Goal: Task Accomplishment & Management: Use online tool/utility

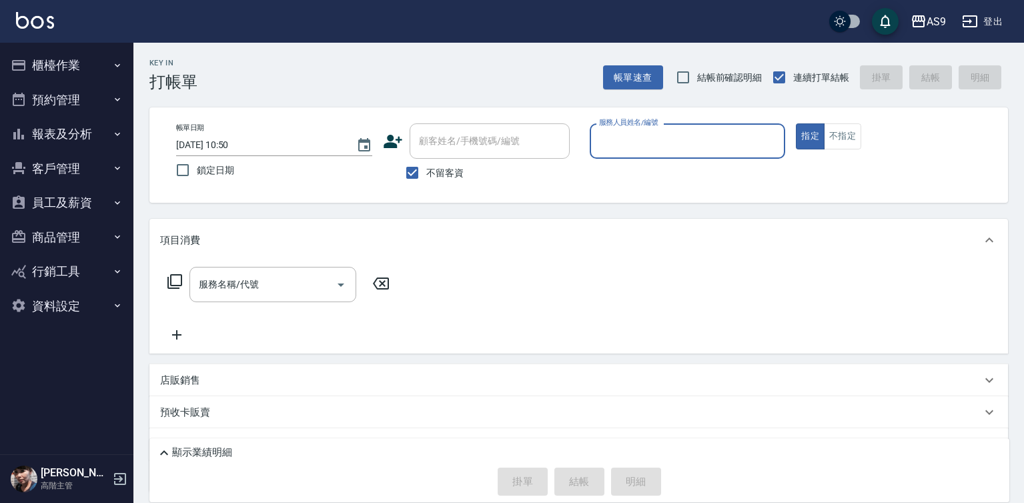
click at [65, 210] on button "員工及薪資" at bounding box center [66, 202] width 123 height 35
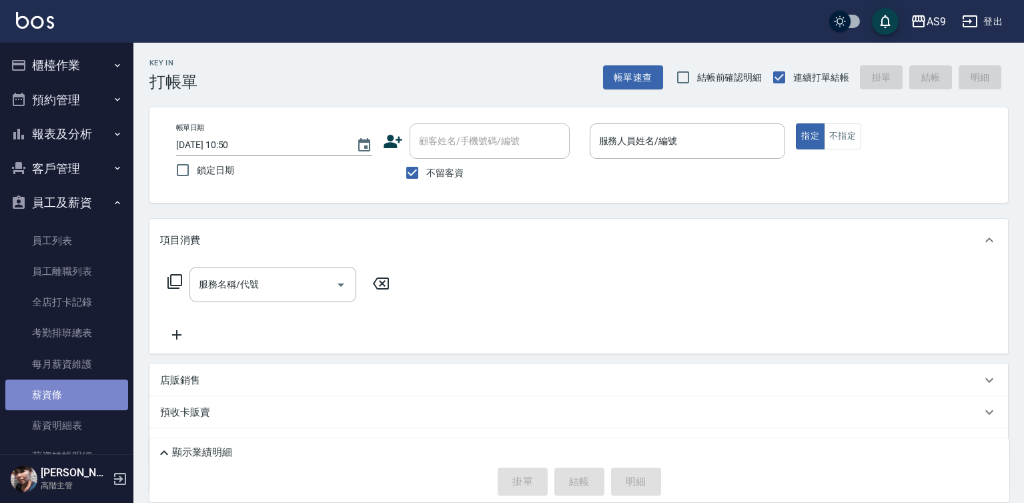
click at [83, 391] on link "薪資條" at bounding box center [66, 395] width 123 height 31
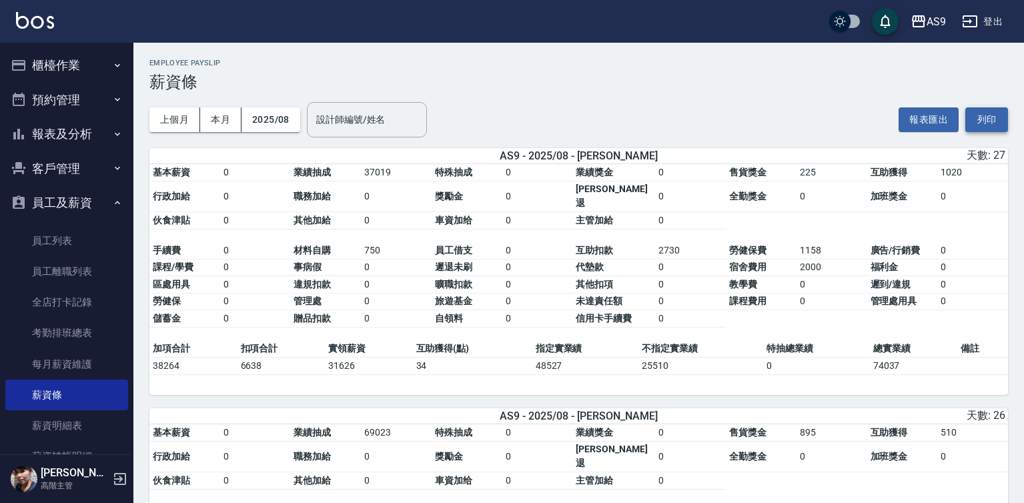
click at [979, 118] on button "列印" at bounding box center [986, 119] width 43 height 25
click at [90, 200] on button "員工及薪資" at bounding box center [66, 202] width 123 height 35
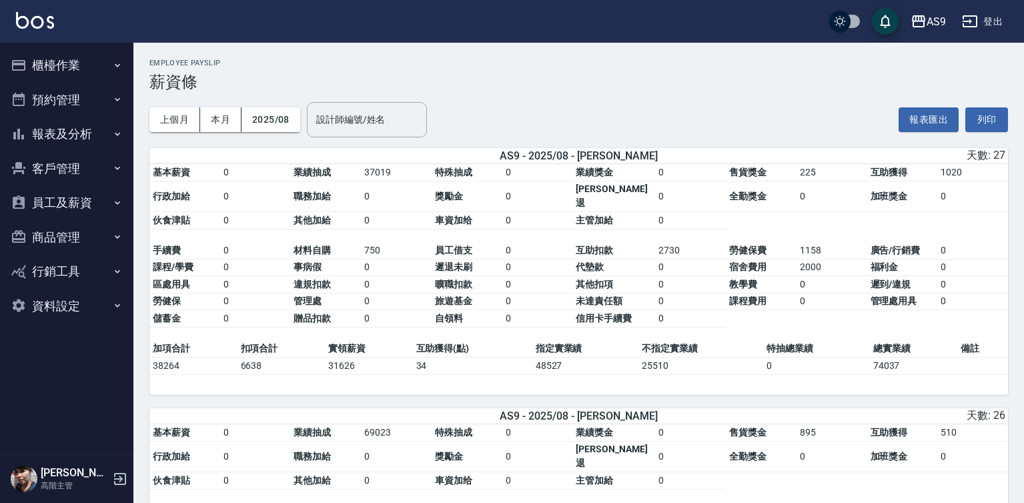
click at [85, 69] on button "櫃檯作業" at bounding box center [66, 65] width 123 height 35
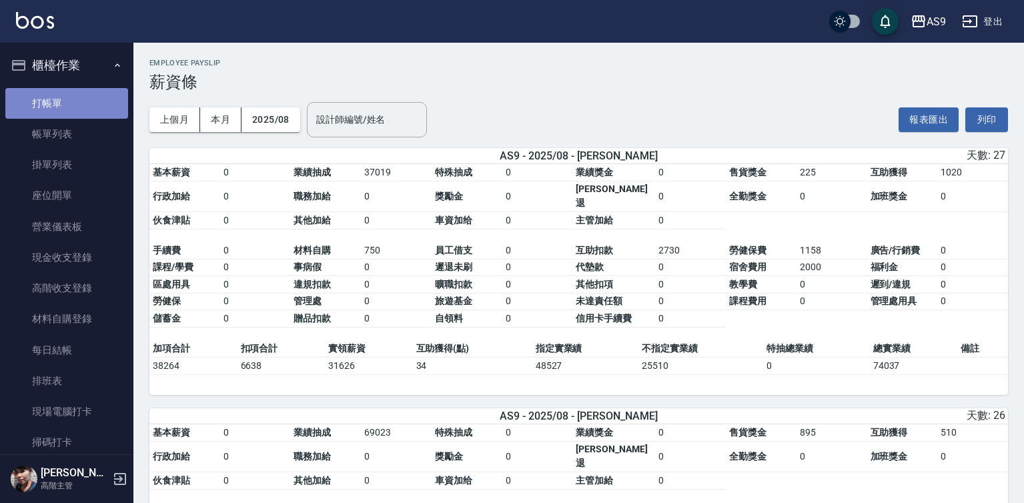
click at [85, 104] on link "打帳單" at bounding box center [66, 103] width 123 height 31
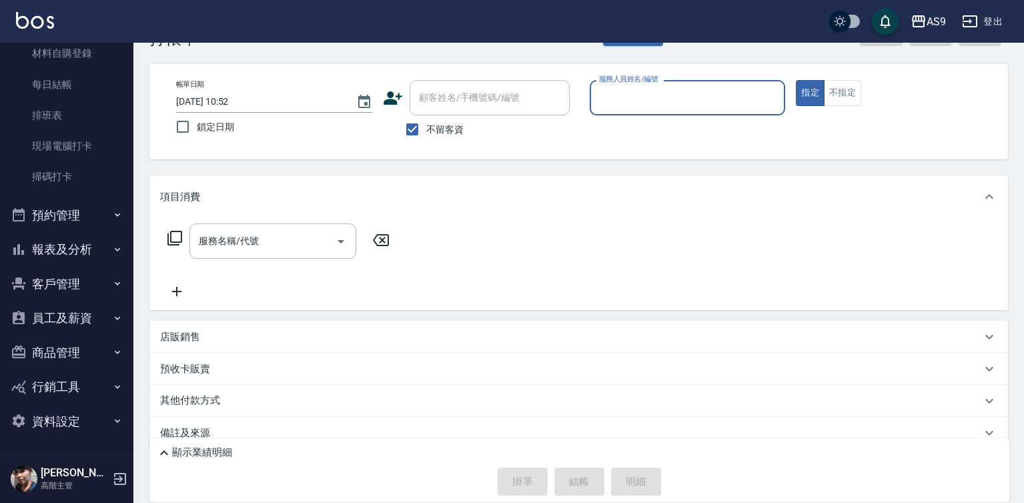
scroll to position [63, 0]
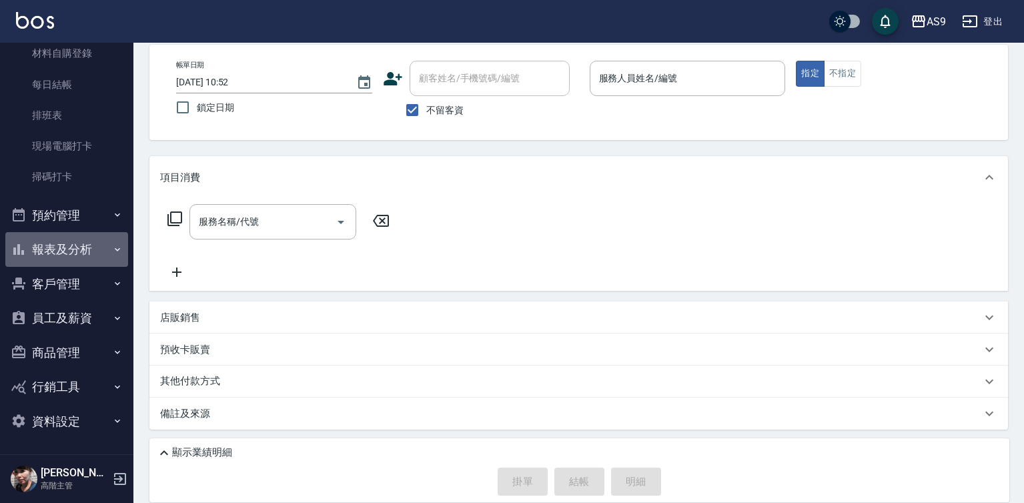
click at [91, 247] on button "報表及分析" at bounding box center [66, 249] width 123 height 35
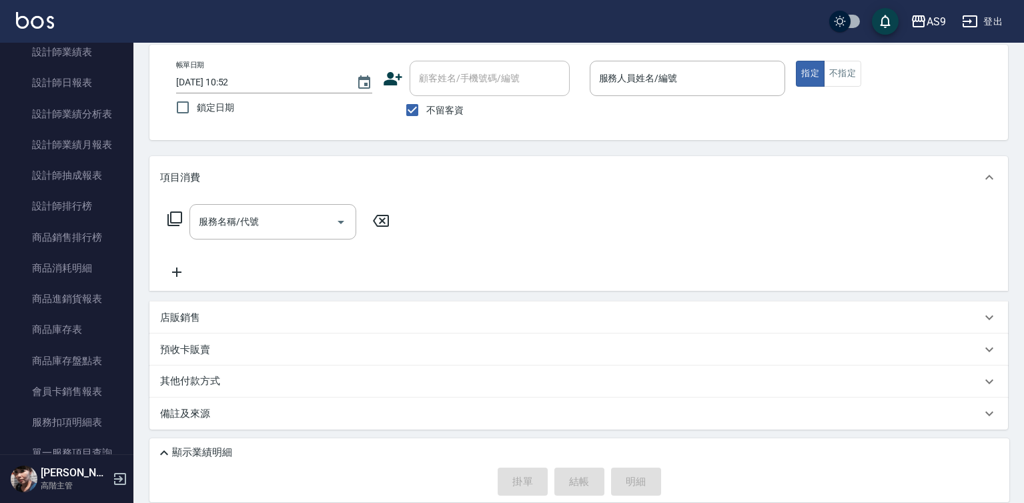
scroll to position [1333, 0]
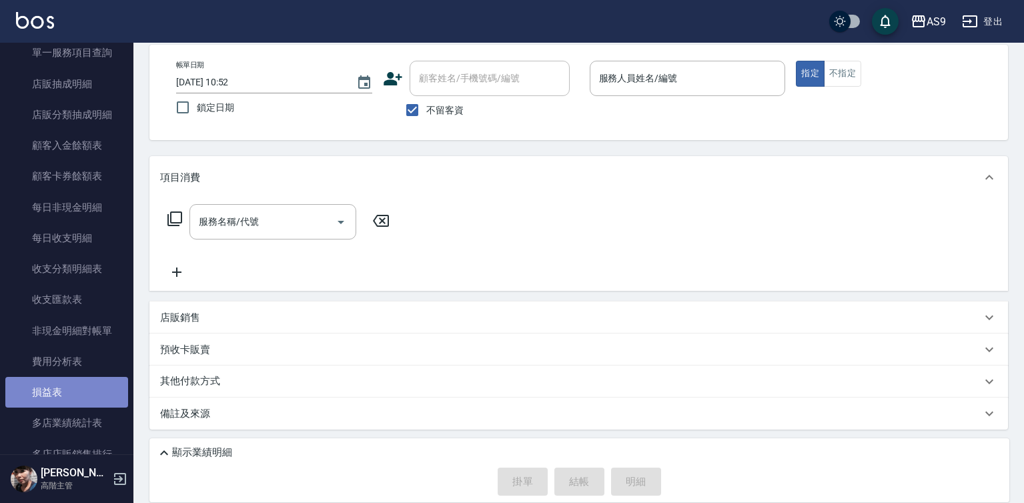
click at [82, 390] on link "損益表" at bounding box center [66, 392] width 123 height 31
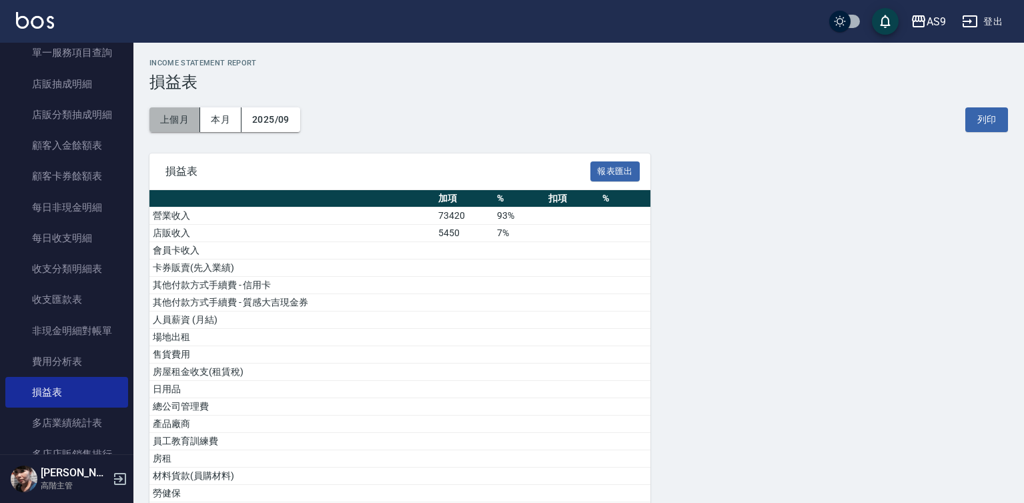
click at [184, 118] on button "上個月" at bounding box center [174, 119] width 51 height 25
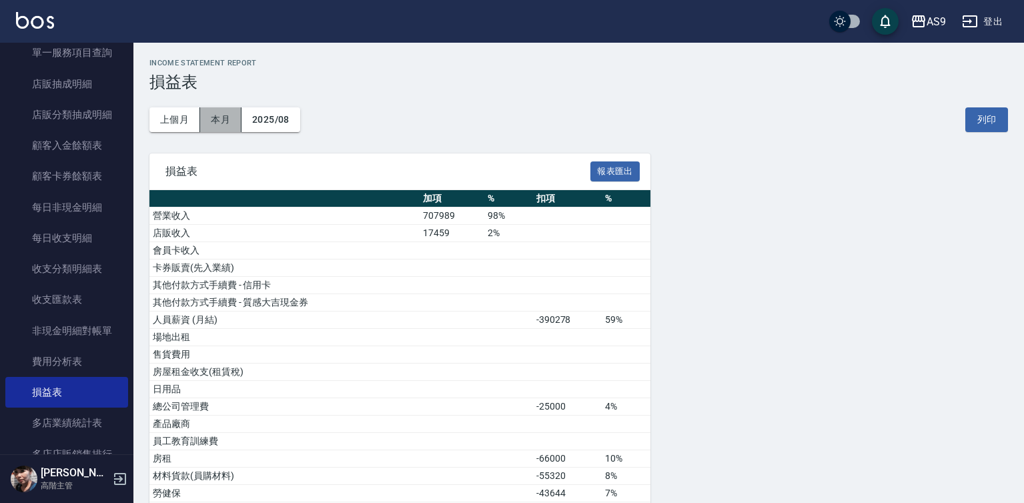
click at [230, 117] on button "本月" at bounding box center [220, 119] width 41 height 25
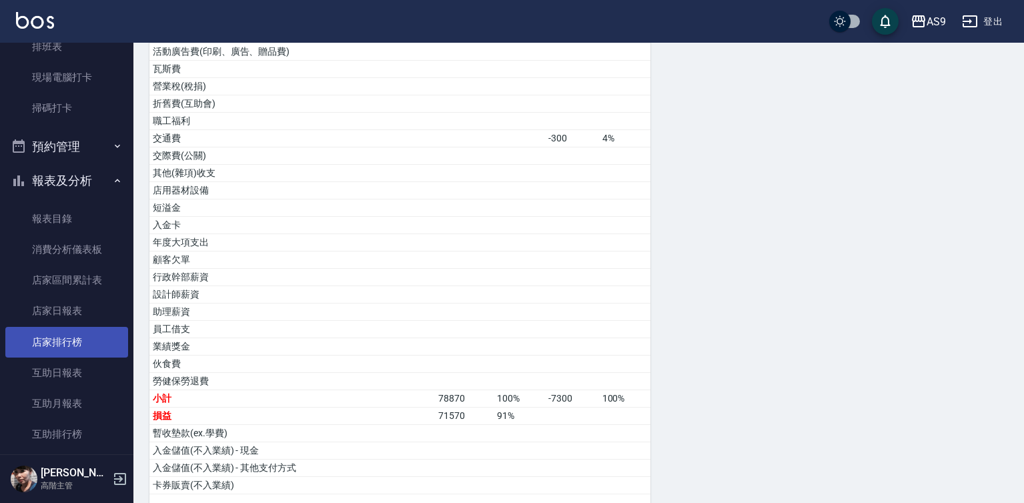
scroll to position [332, 0]
click at [75, 185] on button "報表及分析" at bounding box center [66, 182] width 123 height 35
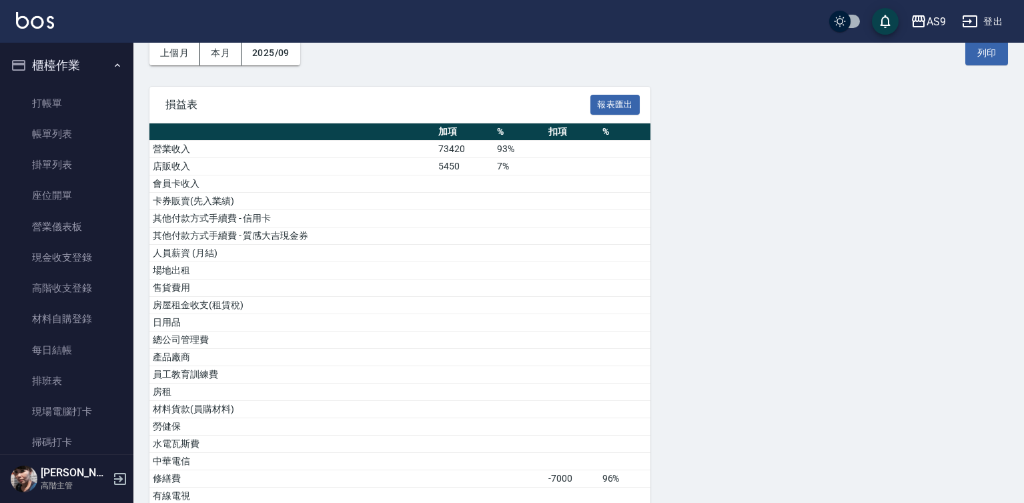
scroll to position [0, 0]
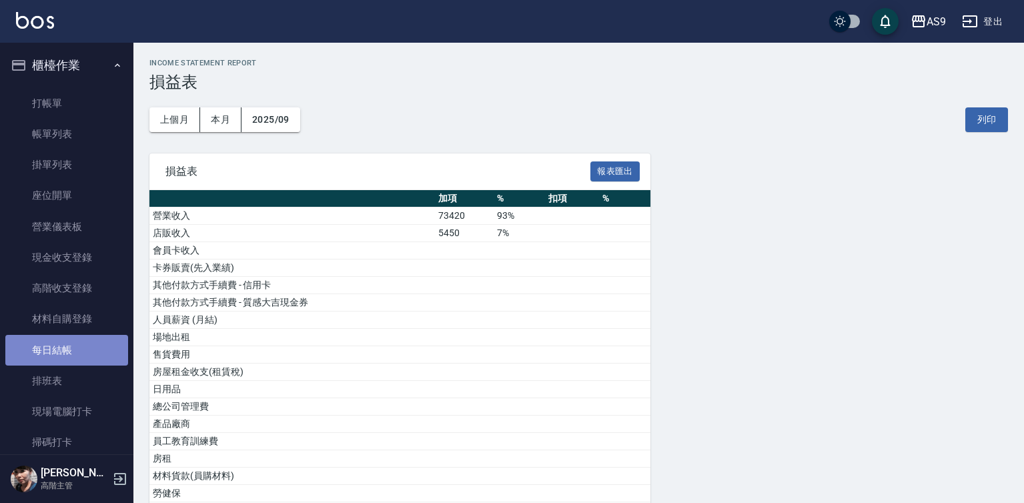
click at [66, 354] on link "每日結帳" at bounding box center [66, 350] width 123 height 31
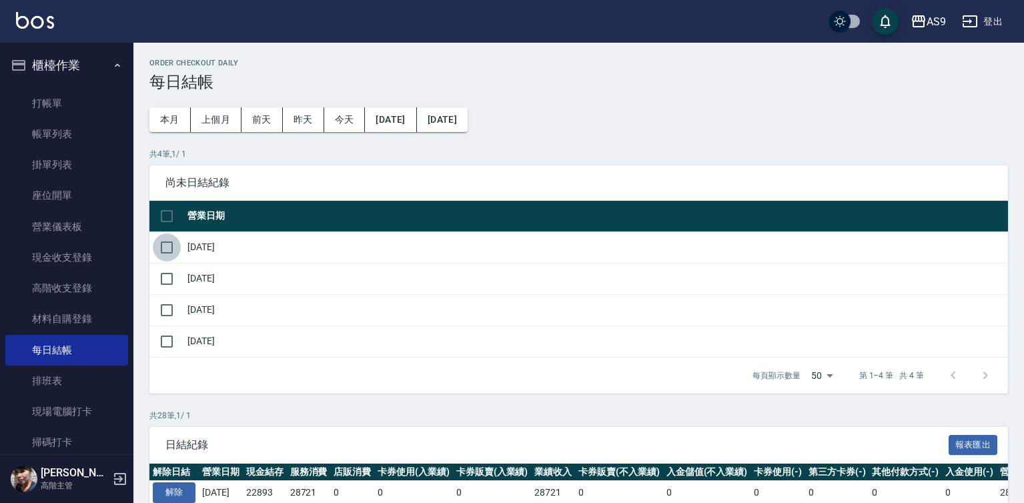
click at [166, 243] on input "checkbox" at bounding box center [167, 248] width 28 height 28
checkbox input "true"
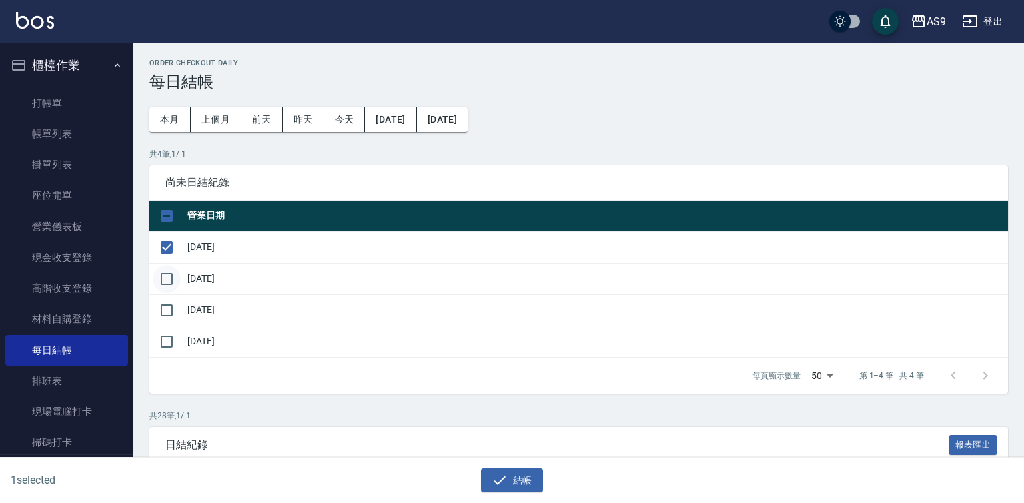
drag, startPoint x: 163, startPoint y: 275, endPoint x: 163, endPoint y: 287, distance: 12.0
click at [163, 277] on input "checkbox" at bounding box center [167, 279] width 28 height 28
checkbox input "true"
drag, startPoint x: 163, startPoint y: 306, endPoint x: 171, endPoint y: 314, distance: 11.3
click at [163, 307] on input "checkbox" at bounding box center [167, 310] width 28 height 28
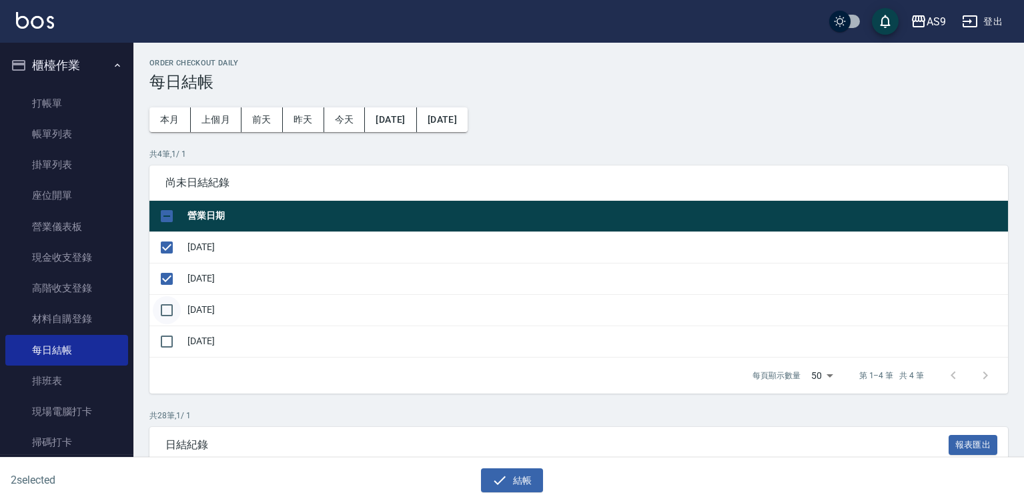
checkbox input "true"
click at [506, 478] on icon "button" at bounding box center [500, 480] width 16 height 16
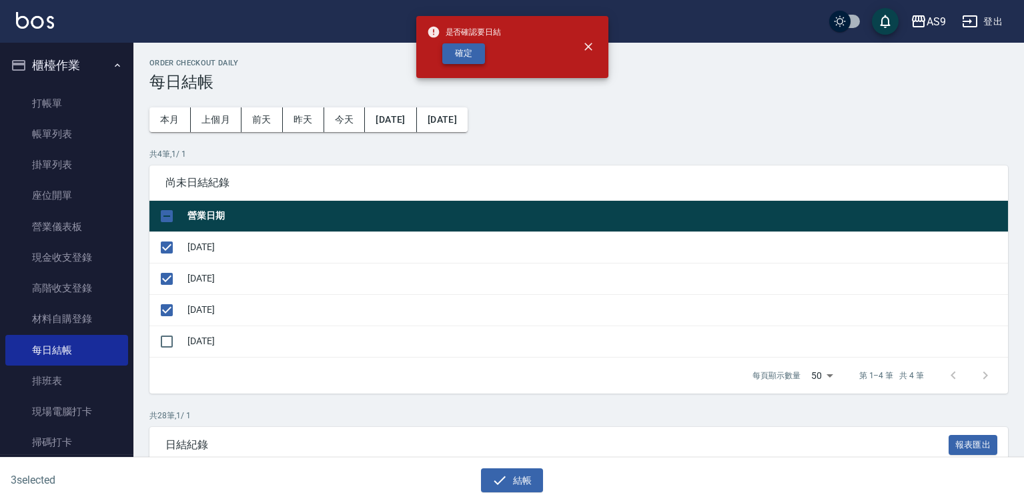
click at [471, 49] on button "確定" at bounding box center [463, 53] width 43 height 21
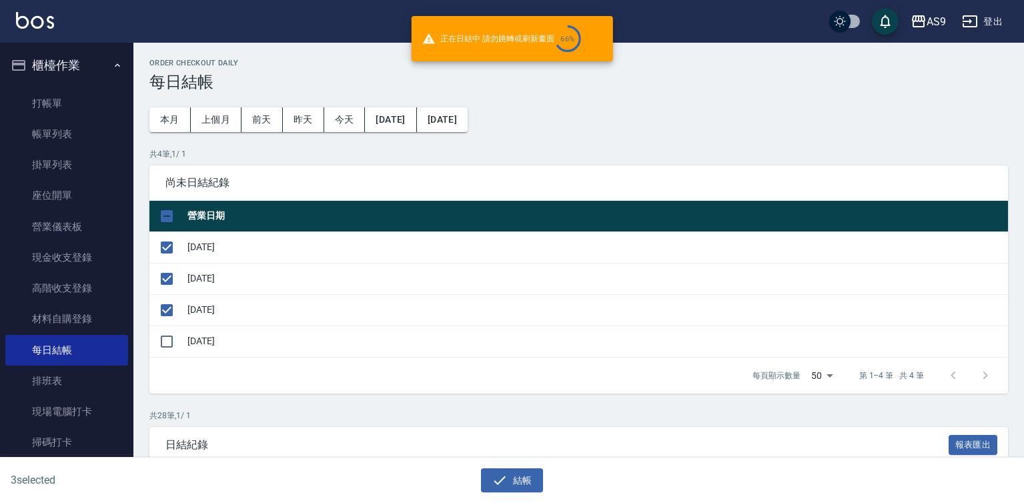
checkbox input "false"
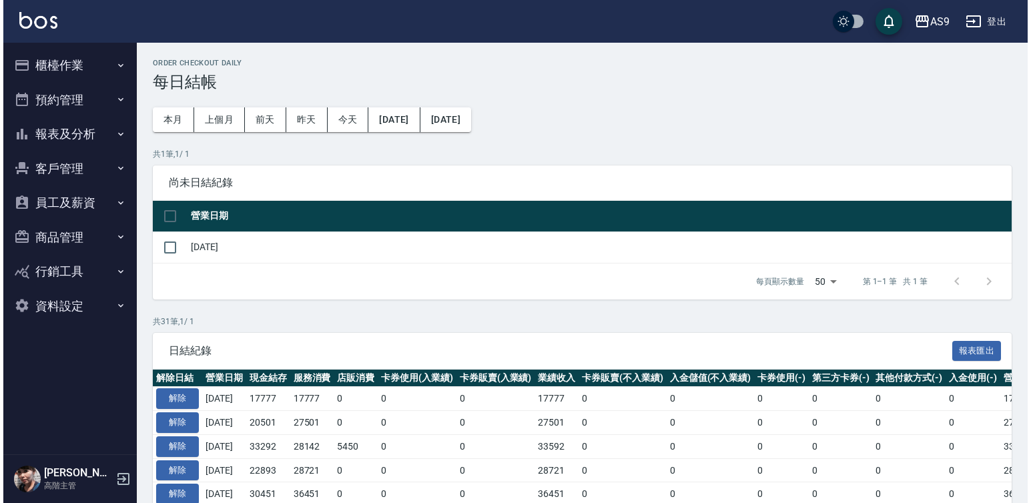
scroll to position [67, 0]
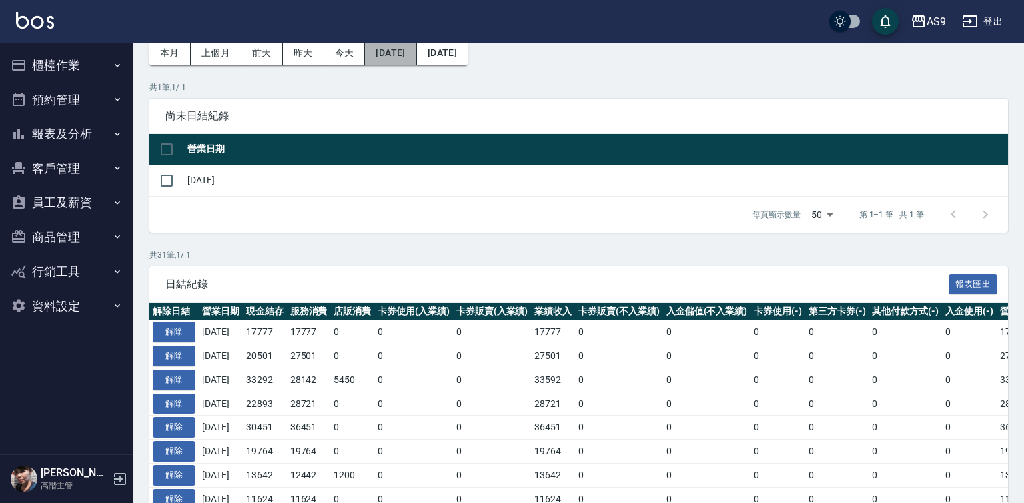
click at [416, 53] on button "[DATE]" at bounding box center [390, 53] width 51 height 25
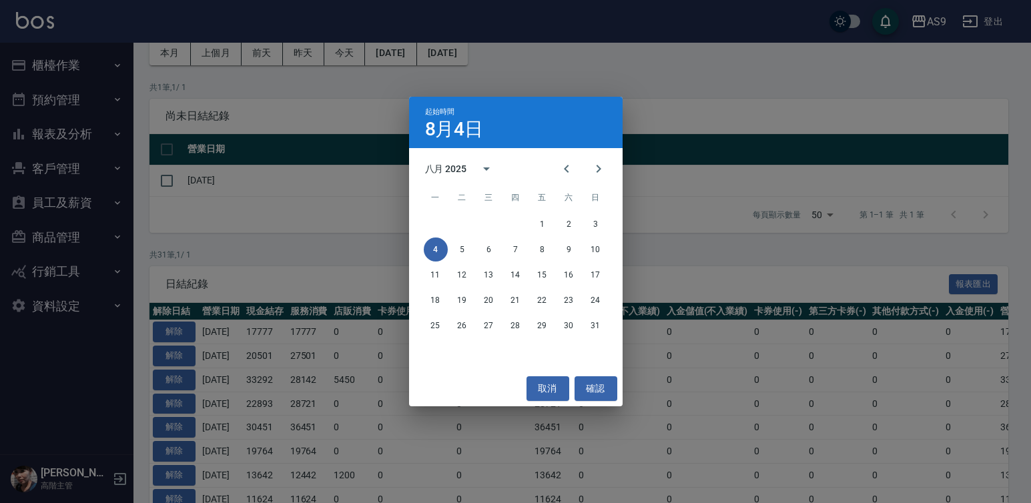
drag, startPoint x: 603, startPoint y: 169, endPoint x: 550, endPoint y: 181, distance: 54.1
click at [603, 169] on icon "Next month" at bounding box center [598, 169] width 16 height 16
click at [436, 225] on button "1" at bounding box center [436, 224] width 24 height 24
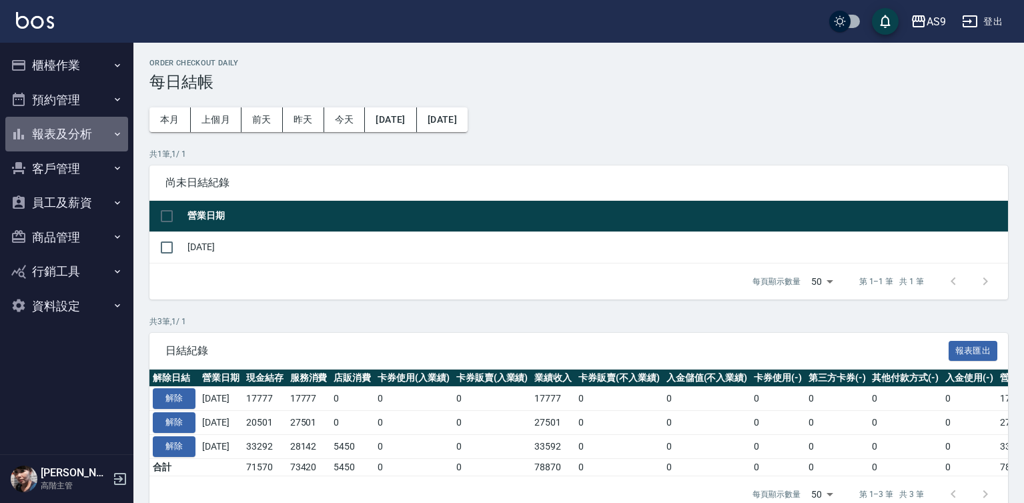
click at [79, 134] on button "報表及分析" at bounding box center [66, 134] width 123 height 35
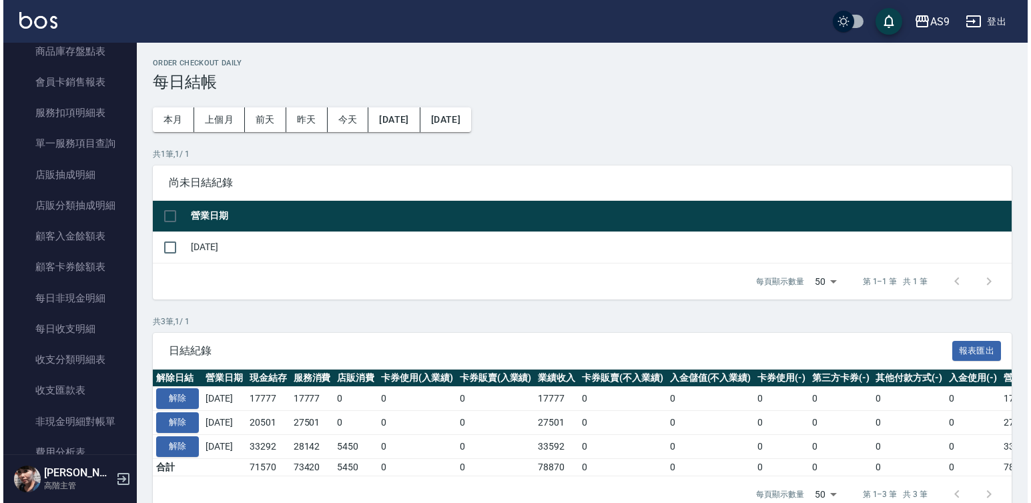
scroll to position [867, 0]
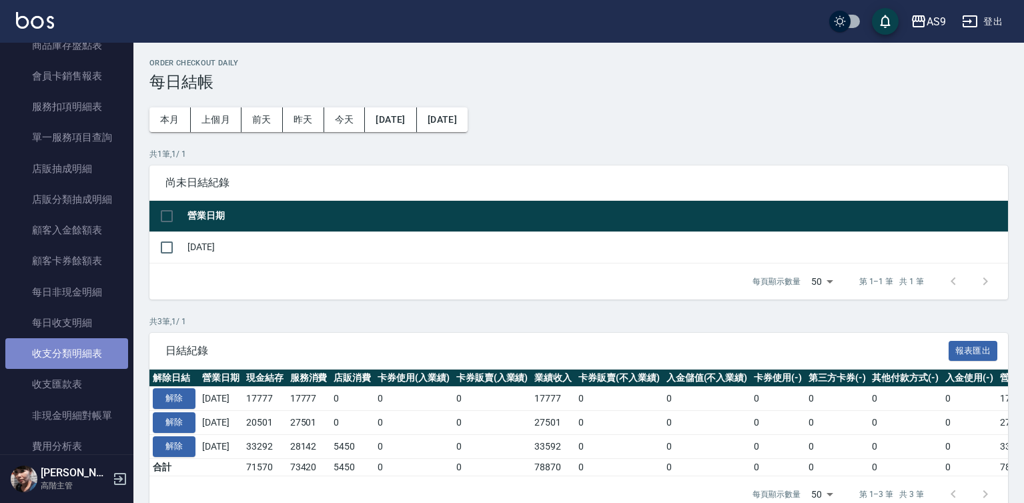
click at [80, 350] on link "收支分類明細表" at bounding box center [66, 353] width 123 height 31
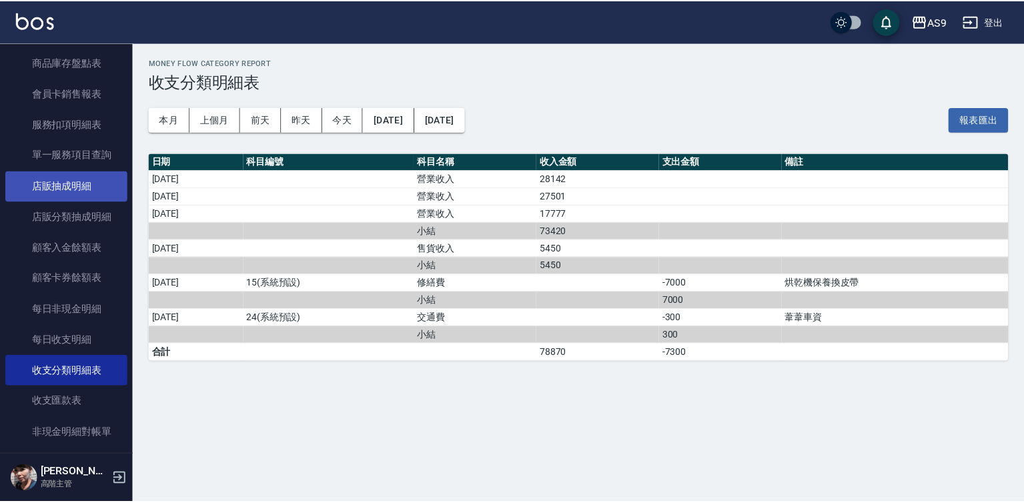
scroll to position [867, 0]
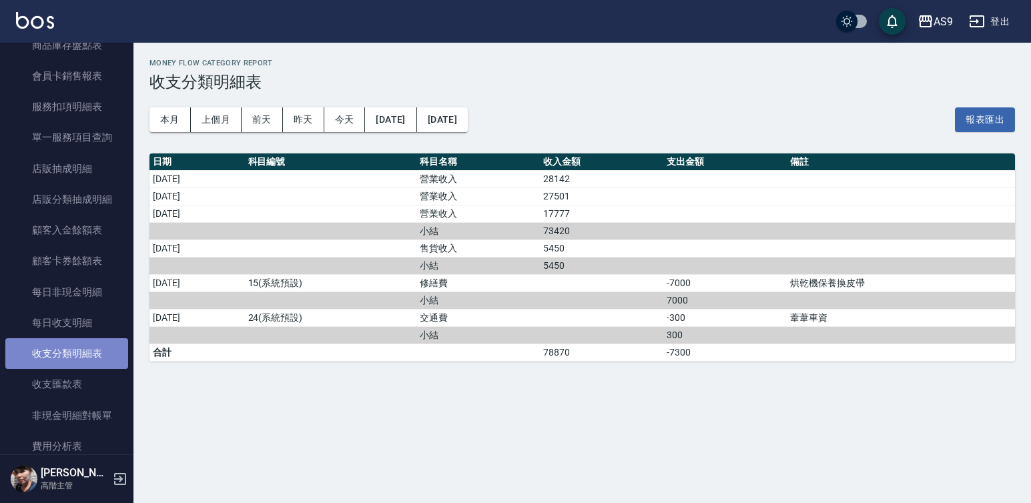
click at [89, 352] on link "收支分類明細表" at bounding box center [66, 353] width 123 height 31
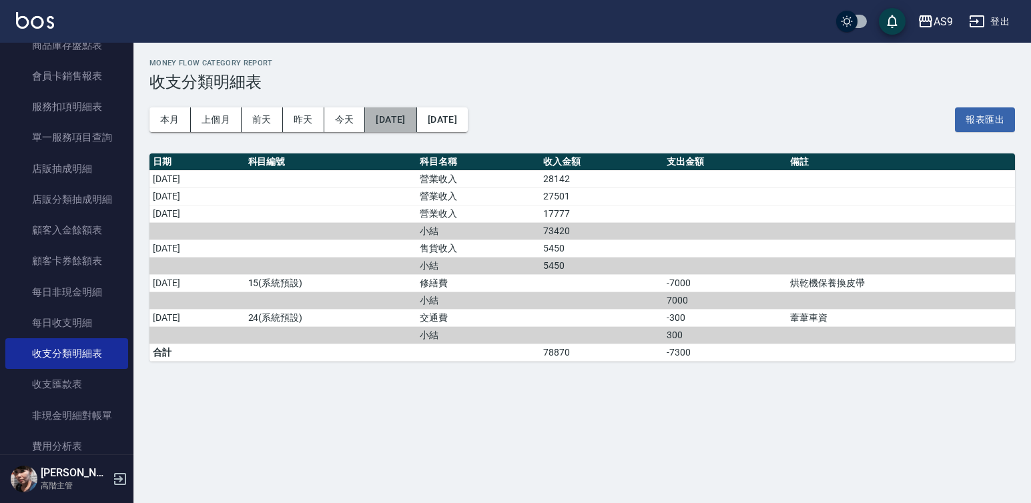
click at [394, 118] on button "[DATE]" at bounding box center [390, 119] width 51 height 25
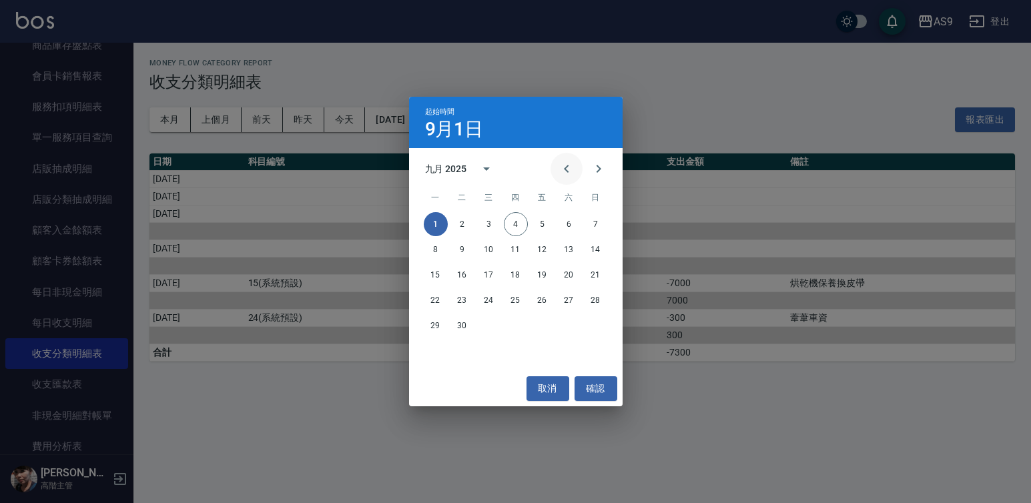
click at [560, 165] on icon "Previous month" at bounding box center [566, 169] width 16 height 16
click at [543, 223] on button "1" at bounding box center [542, 224] width 24 height 24
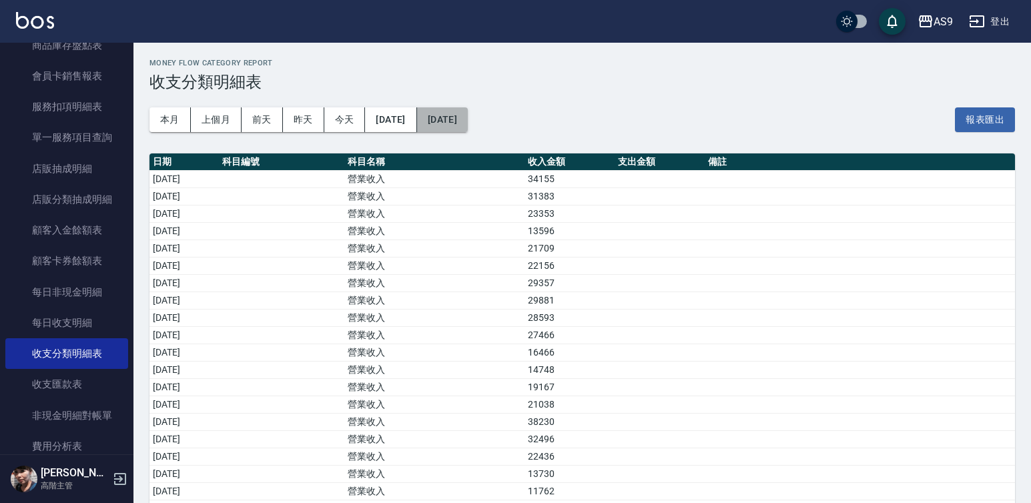
click at [468, 124] on button "[DATE]" at bounding box center [442, 119] width 51 height 25
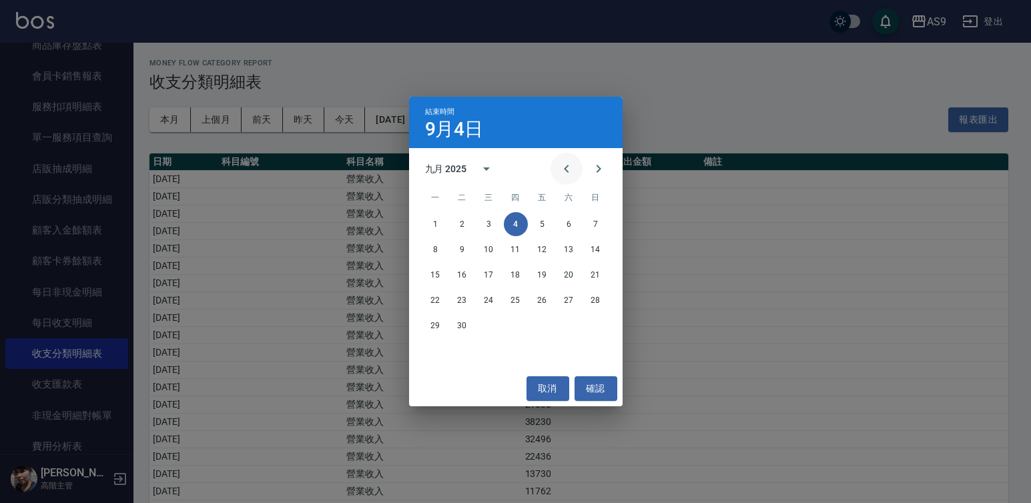
click at [564, 173] on icon "Previous month" at bounding box center [566, 169] width 16 height 16
click at [600, 326] on button "31" at bounding box center [596, 326] width 24 height 24
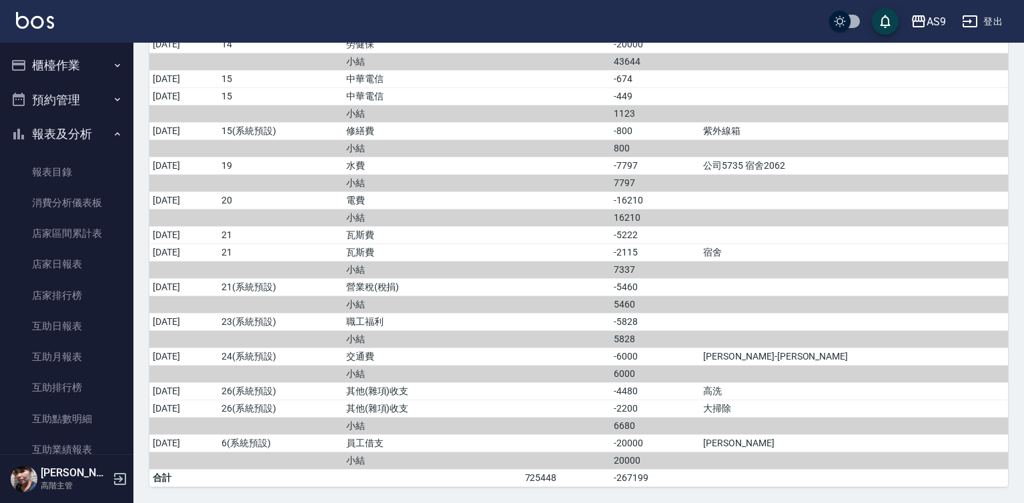
click at [93, 135] on button "報表及分析" at bounding box center [66, 134] width 123 height 35
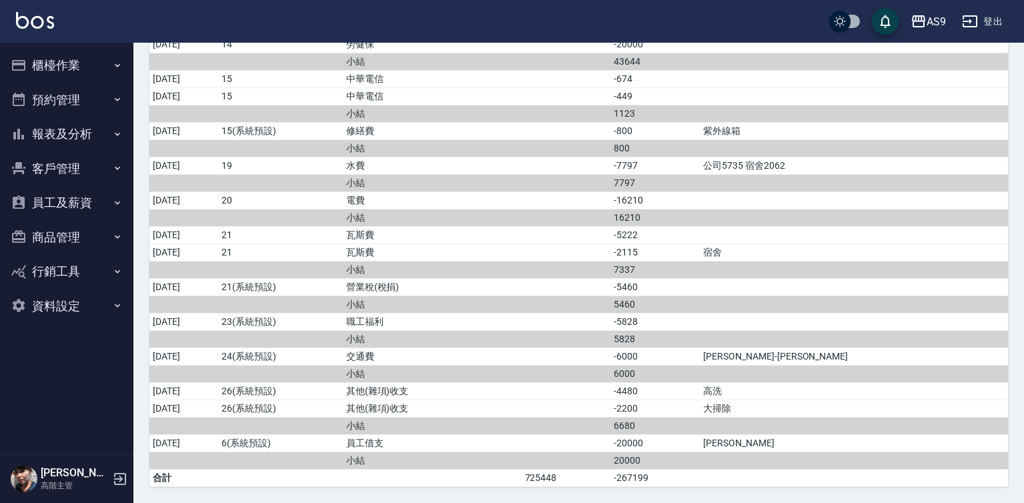
click at [87, 68] on button "櫃檯作業" at bounding box center [66, 65] width 123 height 35
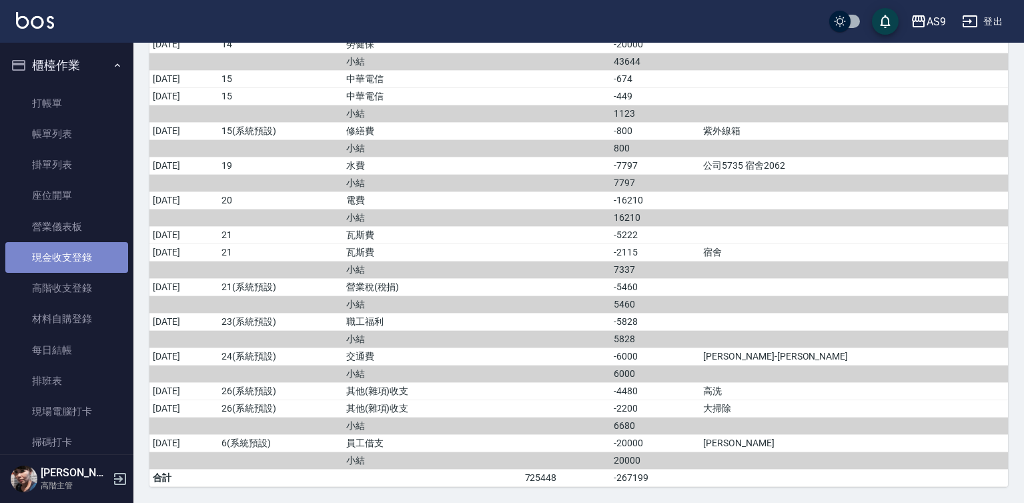
click at [97, 254] on link "現金收支登錄" at bounding box center [66, 257] width 123 height 31
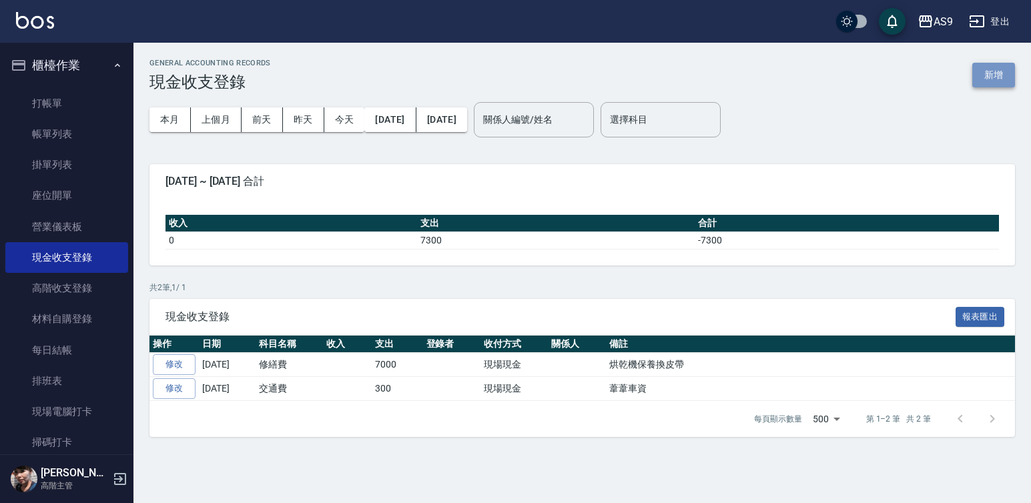
click at [995, 77] on button "新增" at bounding box center [993, 75] width 43 height 25
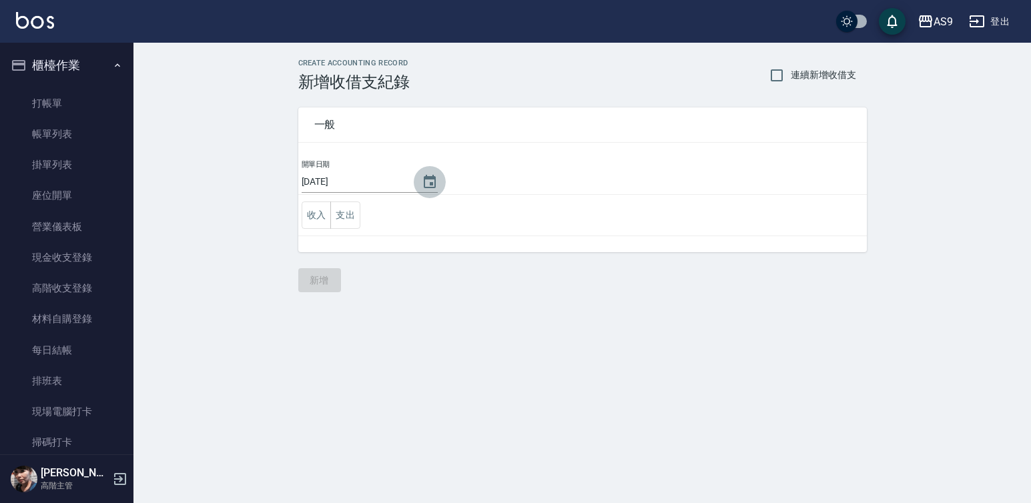
click at [425, 181] on icon "Choose date, selected date is 2025-09-04" at bounding box center [430, 182] width 16 height 16
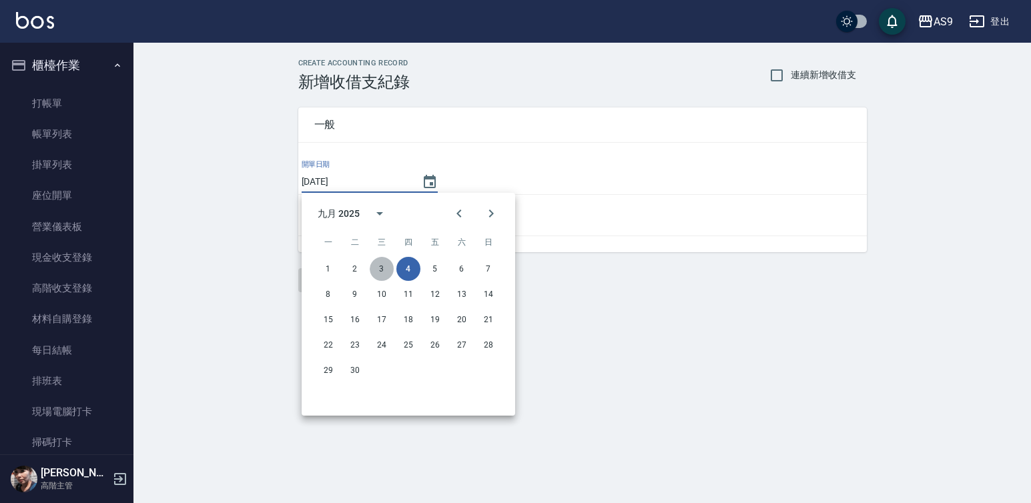
click at [382, 266] on button "3" at bounding box center [382, 269] width 24 height 24
type input "[DATE]"
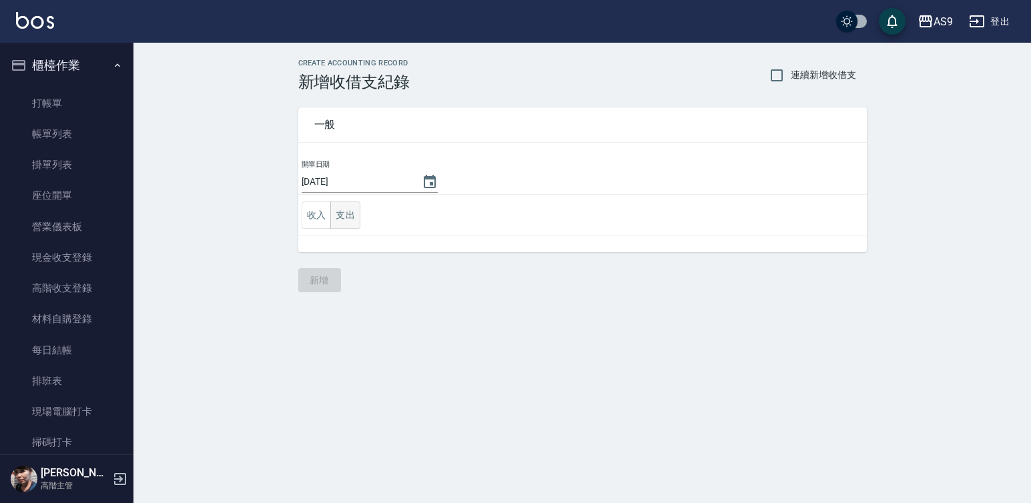
click at [347, 214] on button "支出" at bounding box center [345, 214] width 30 height 27
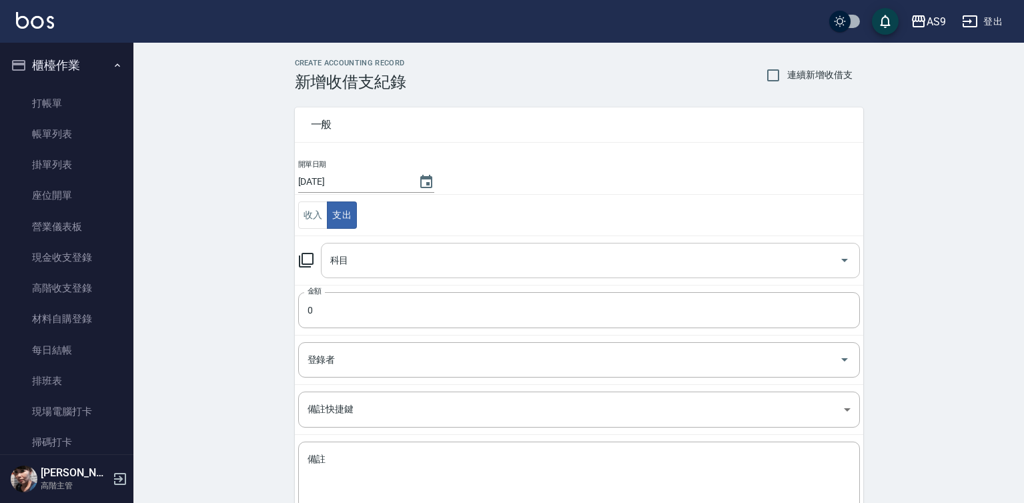
click at [371, 261] on input "科目" at bounding box center [580, 260] width 507 height 23
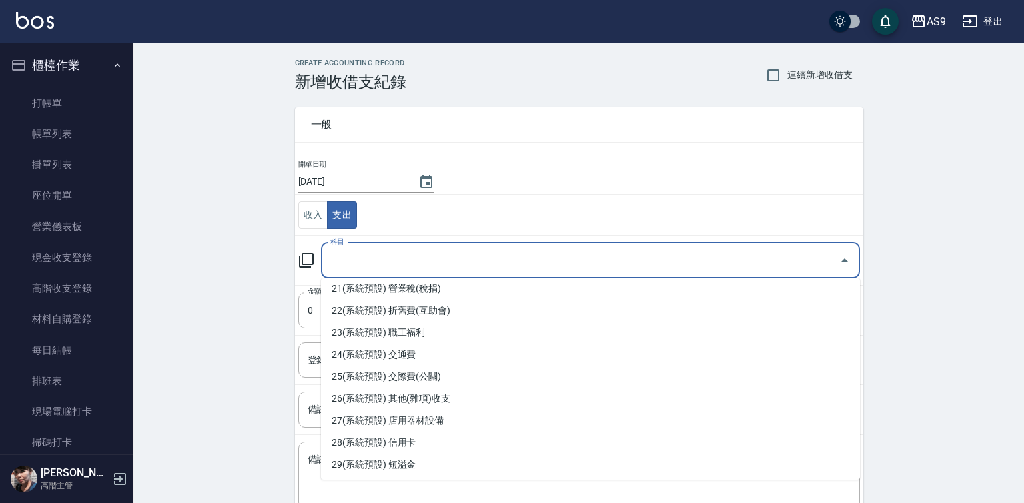
scroll to position [734, 0]
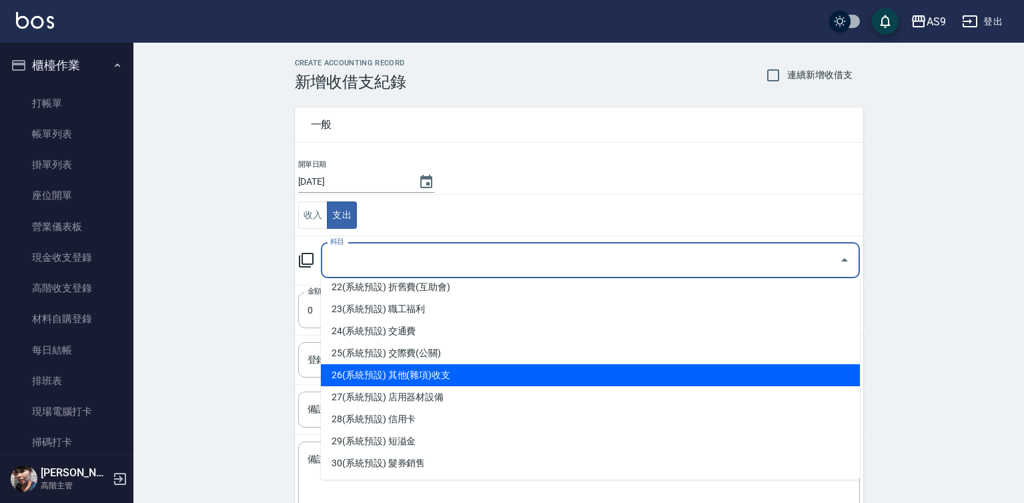
click at [460, 373] on li "26(系統預設) 其他(雜項)收支" at bounding box center [590, 375] width 539 height 22
type input "26(系統預設) 其他(雜項)收支"
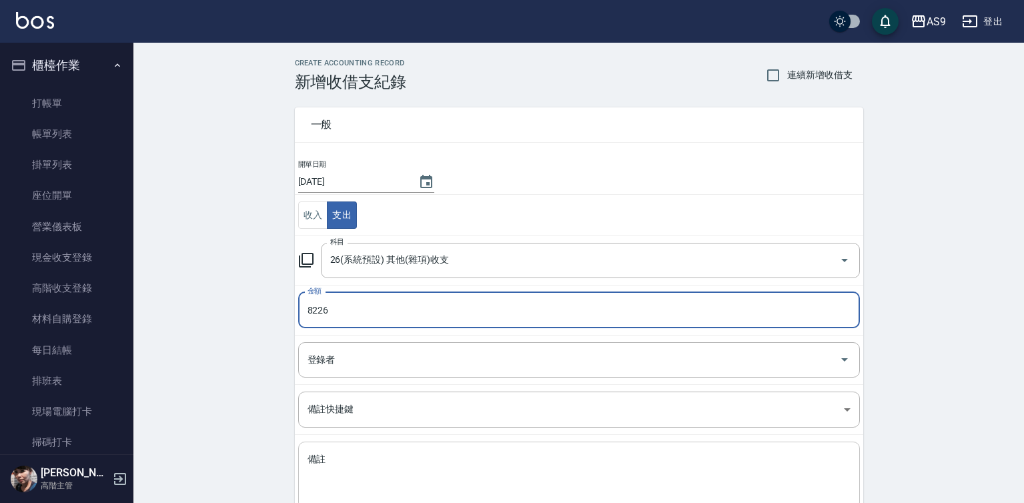
type input "8226"
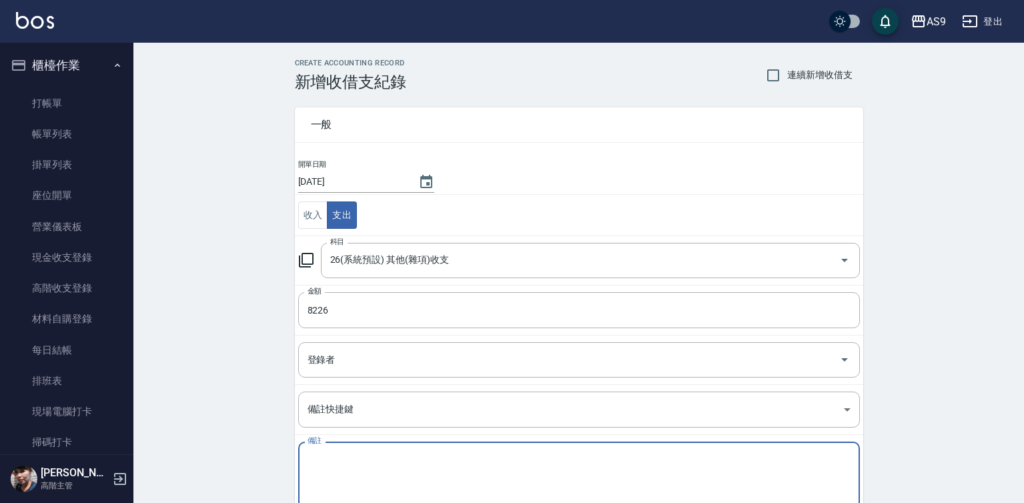
click at [326, 464] on textarea "備註" at bounding box center [579, 475] width 543 height 45
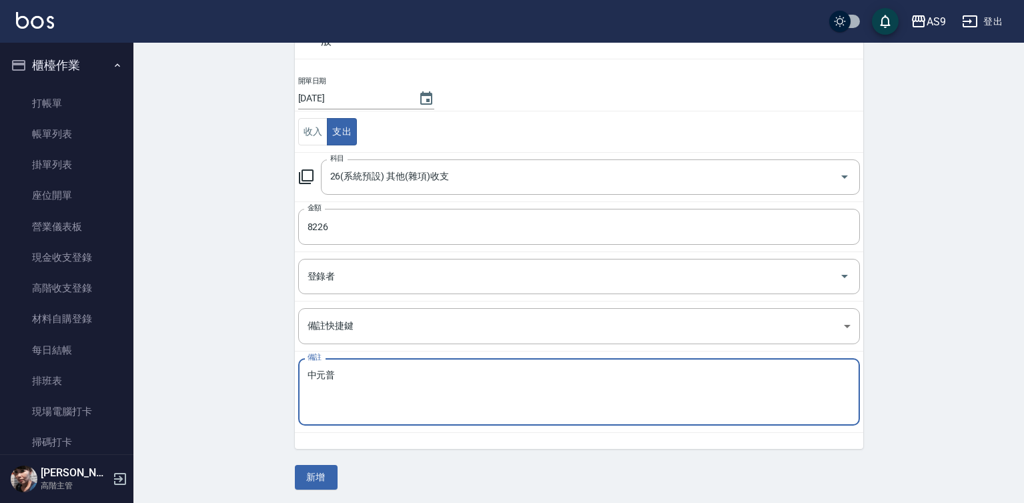
scroll to position [86, 0]
type textarea "中元普"
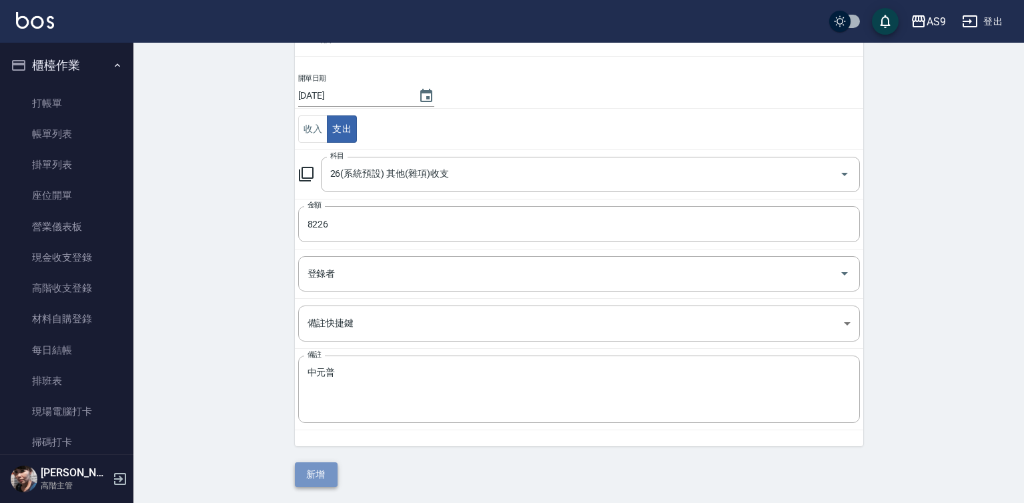
click at [326, 475] on button "新增" at bounding box center [316, 474] width 43 height 25
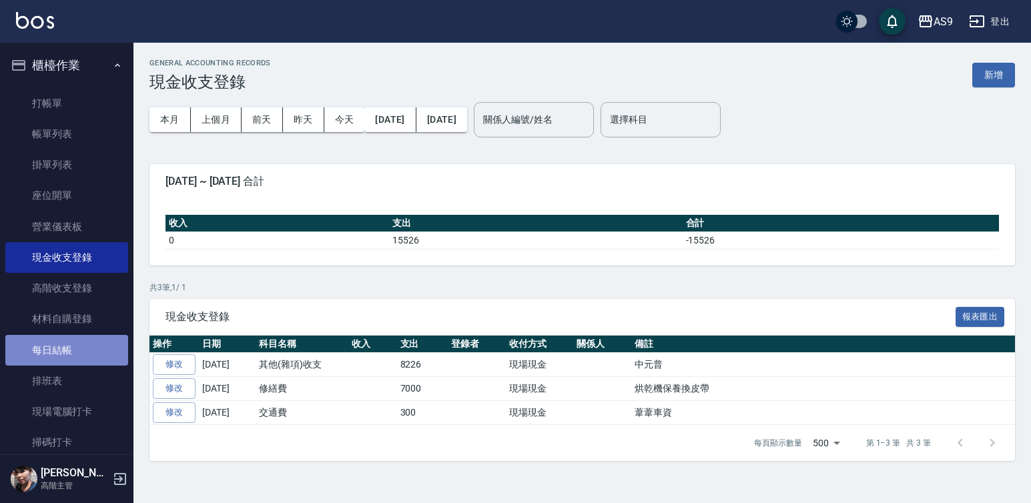
click at [73, 344] on link "每日結帳" at bounding box center [66, 350] width 123 height 31
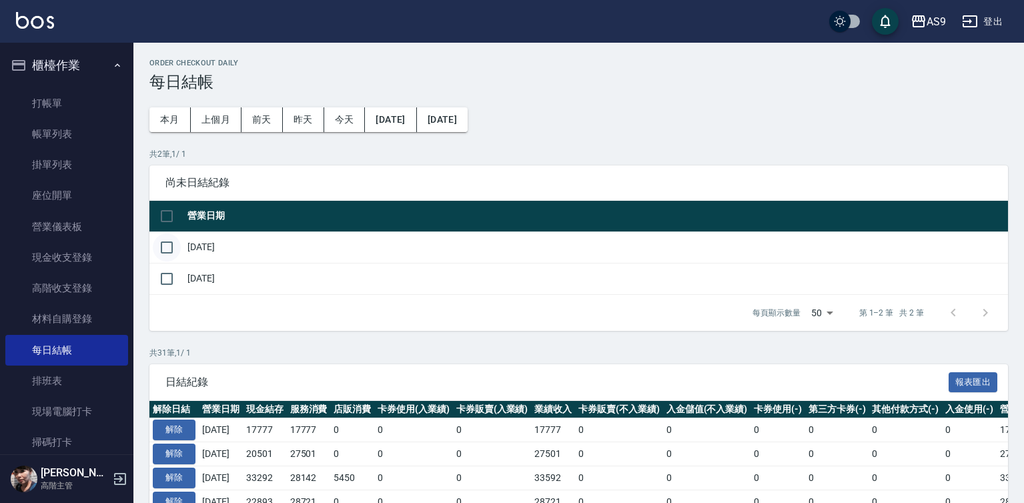
click at [162, 248] on input "checkbox" at bounding box center [167, 248] width 28 height 28
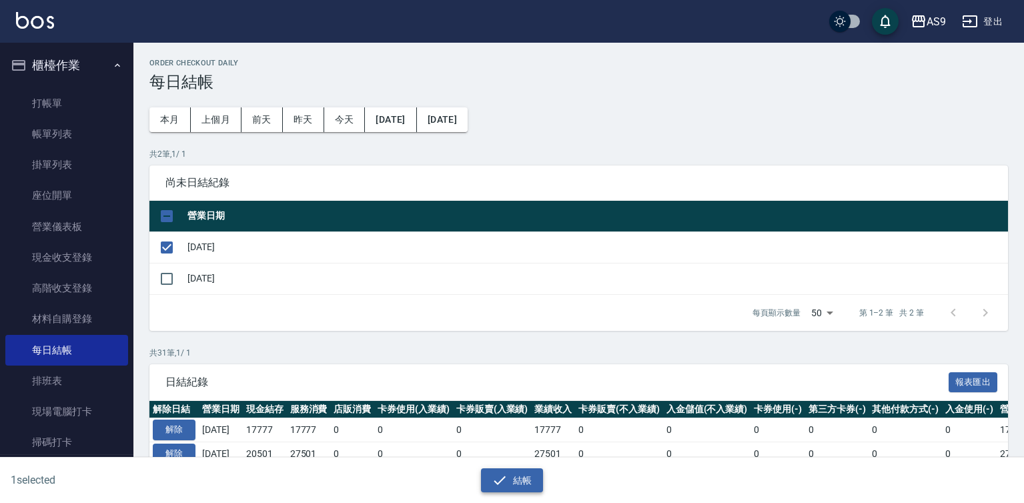
click at [518, 472] on button "結帳" at bounding box center [512, 480] width 62 height 25
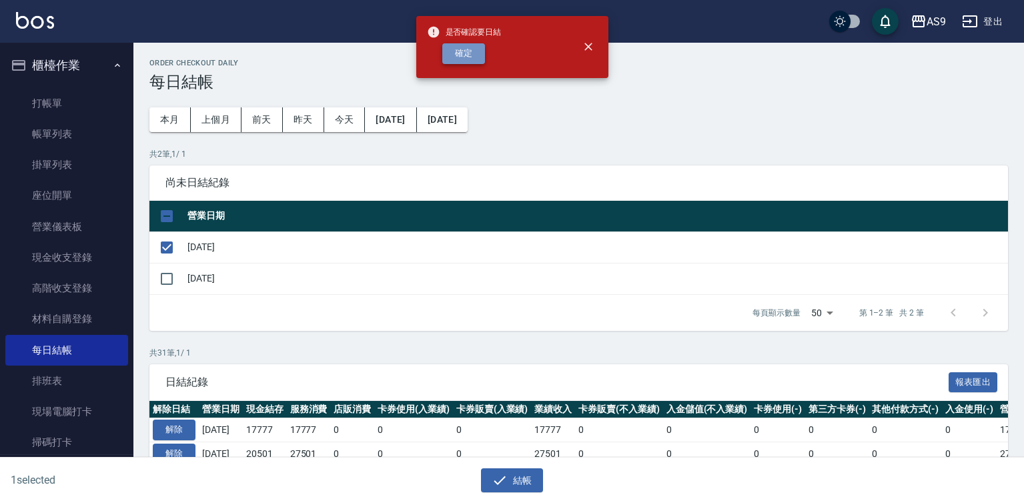
click at [466, 49] on button "確定" at bounding box center [463, 53] width 43 height 21
checkbox input "false"
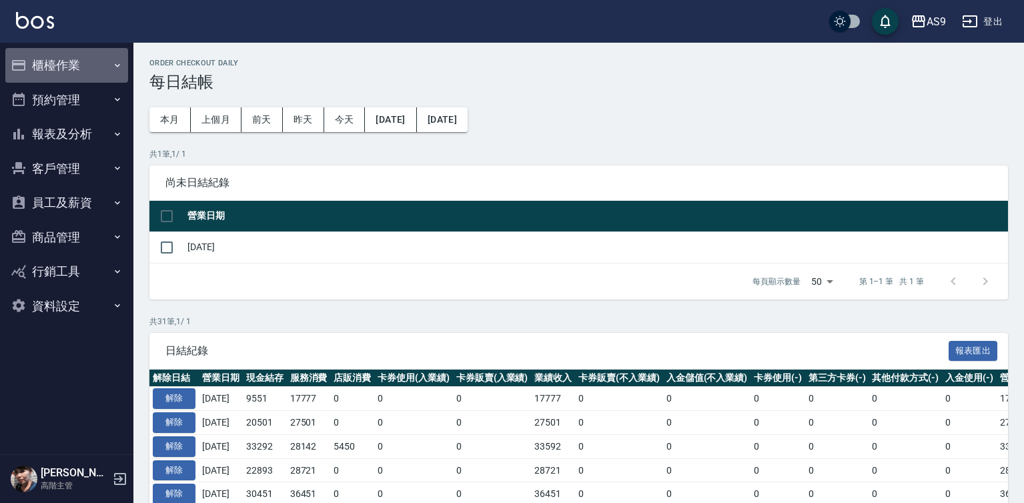
click at [95, 68] on button "櫃檯作業" at bounding box center [66, 65] width 123 height 35
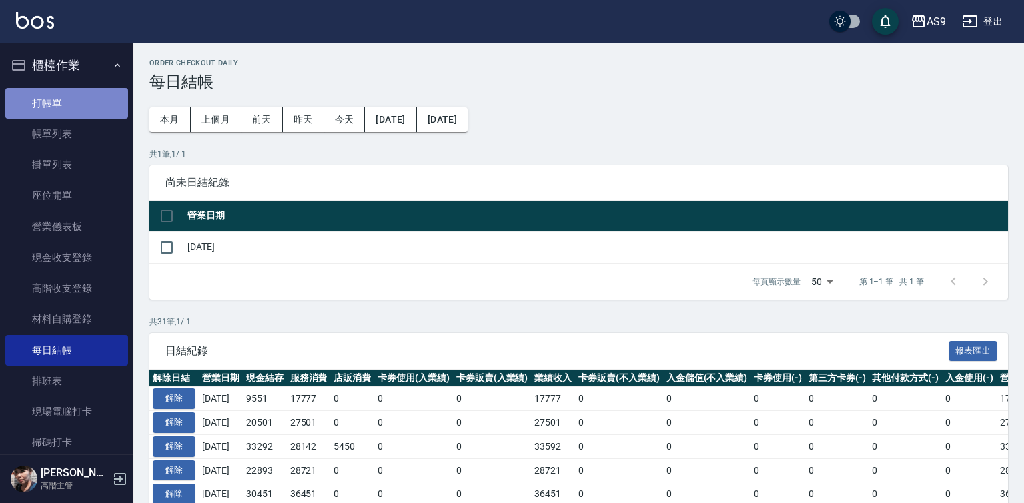
click at [96, 106] on link "打帳單" at bounding box center [66, 103] width 123 height 31
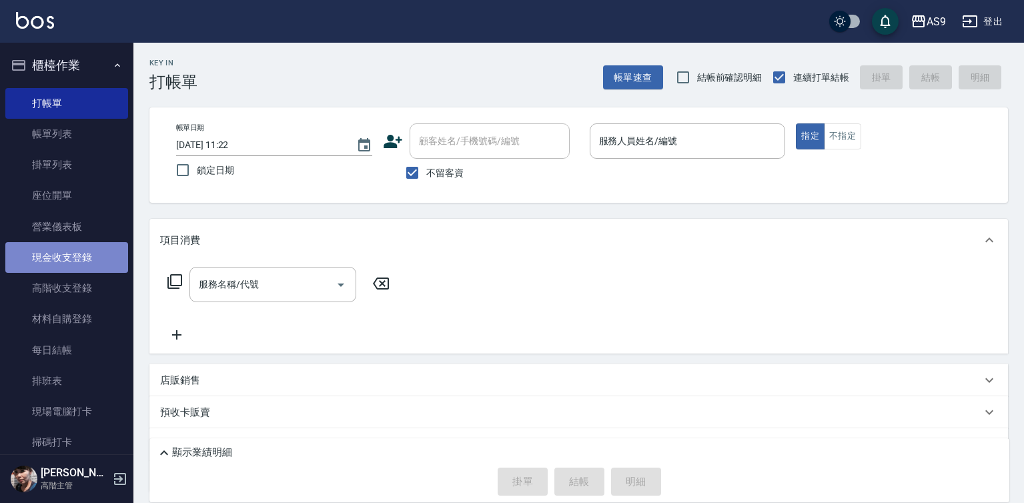
click at [80, 260] on link "現金收支登錄" at bounding box center [66, 257] width 123 height 31
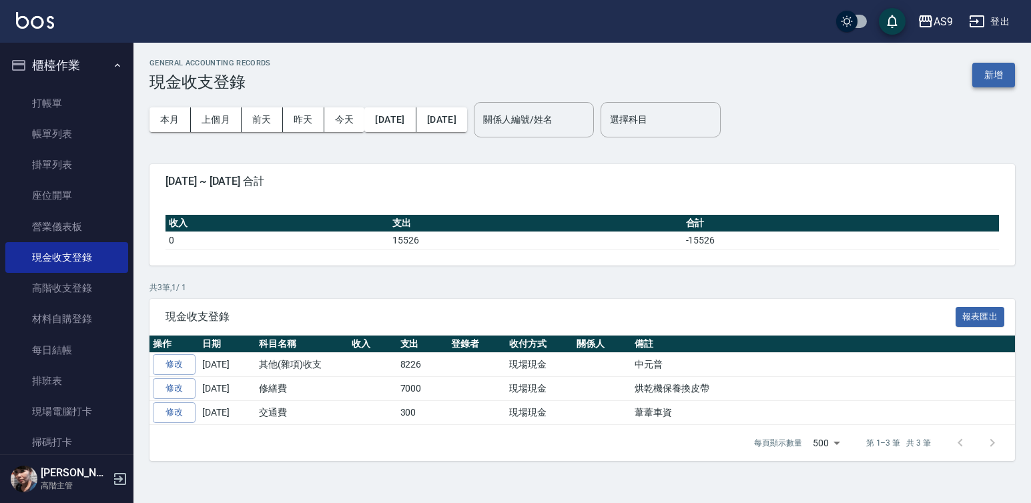
click at [1005, 72] on button "新增" at bounding box center [993, 75] width 43 height 25
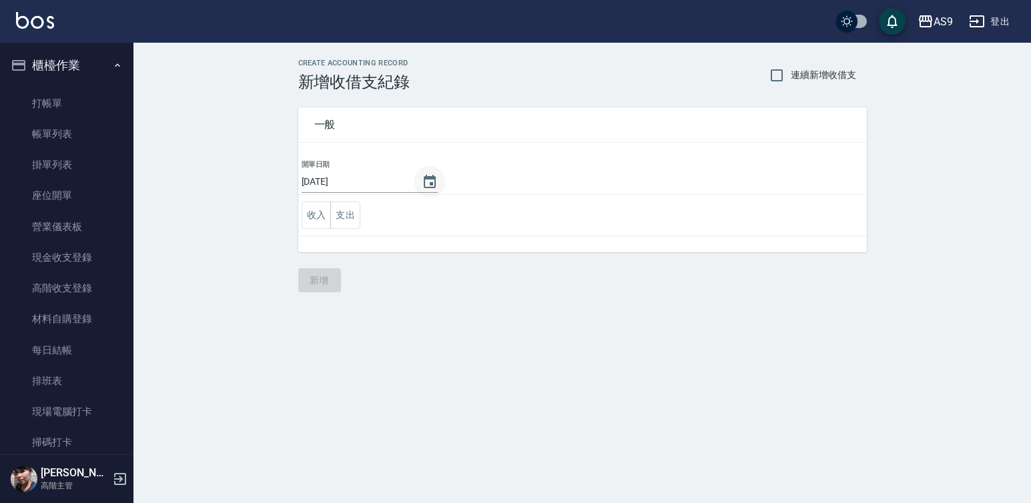
click at [429, 183] on icon "Choose date, selected date is 2025-09-04" at bounding box center [430, 182] width 16 height 16
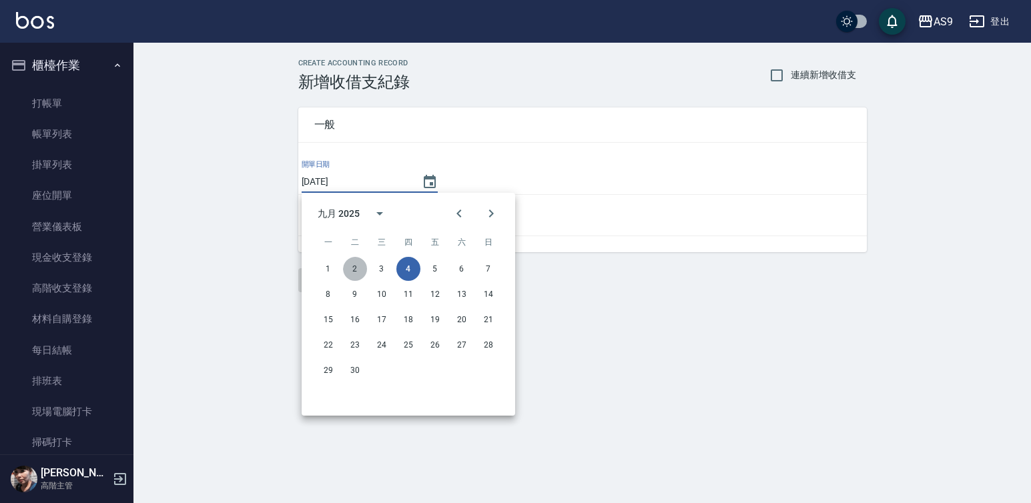
click at [358, 271] on button "2" at bounding box center [355, 269] width 24 height 24
type input "[DATE]"
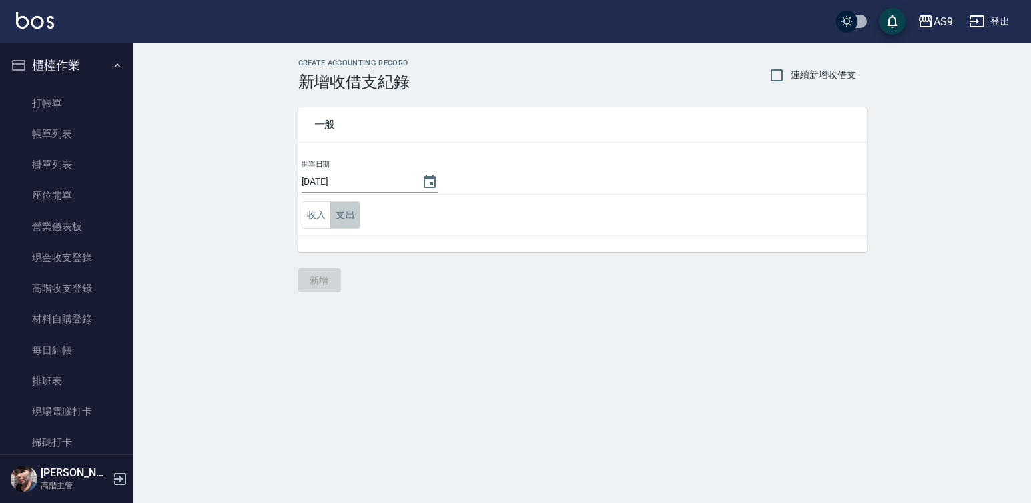
click at [352, 215] on button "支出" at bounding box center [345, 214] width 30 height 27
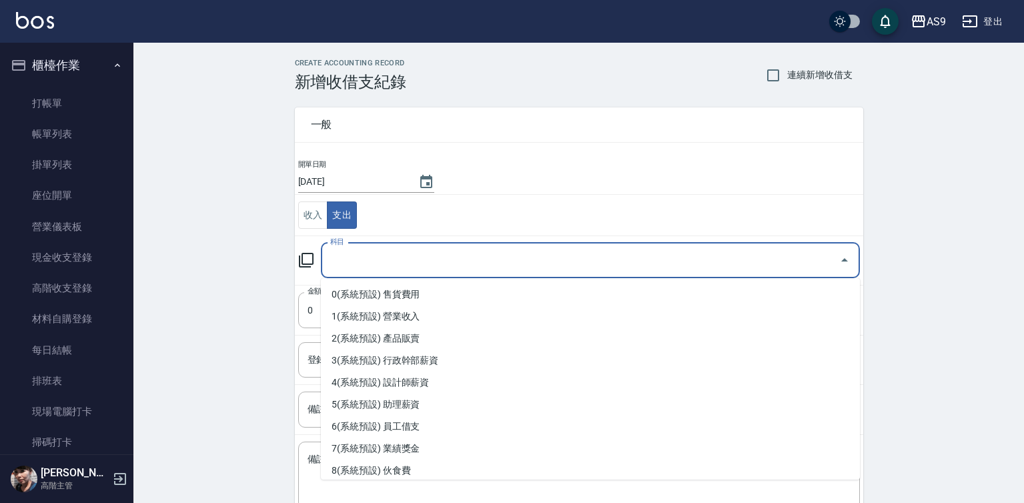
click at [381, 260] on input "科目" at bounding box center [580, 260] width 507 height 23
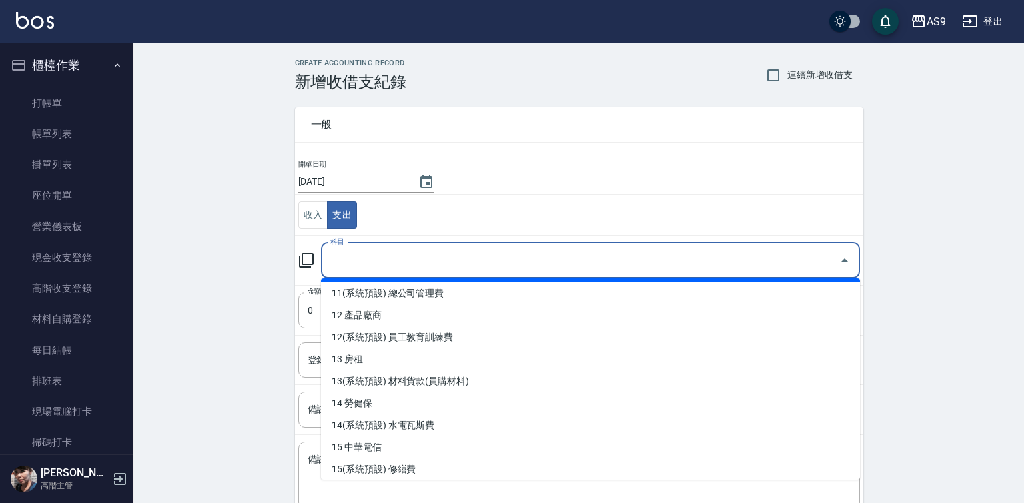
scroll to position [267, 0]
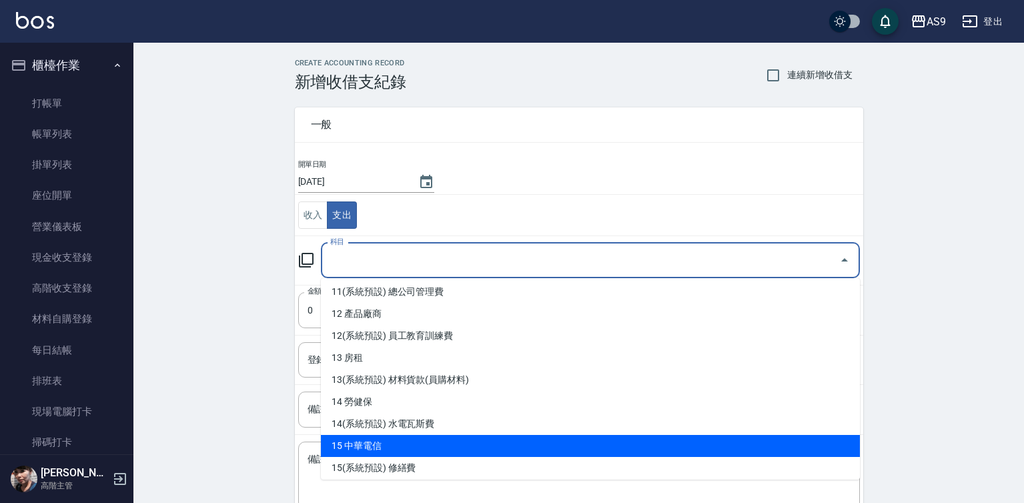
click at [414, 442] on li "15 中華電信" at bounding box center [590, 446] width 539 height 22
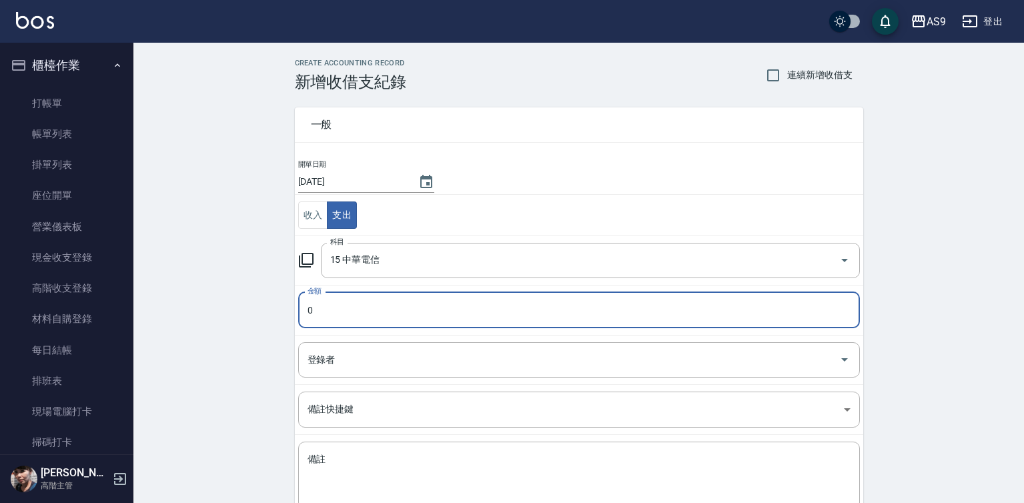
type input "15 中華電信"
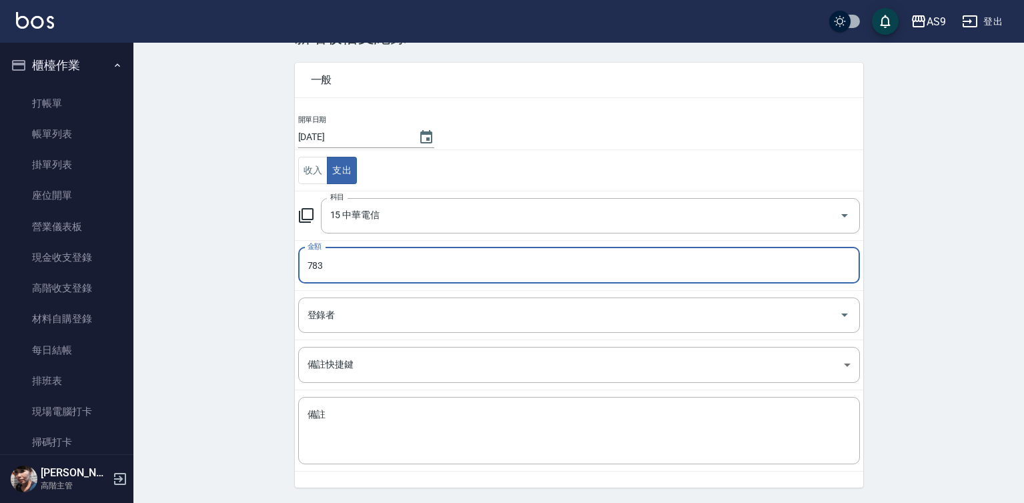
scroll to position [86, 0]
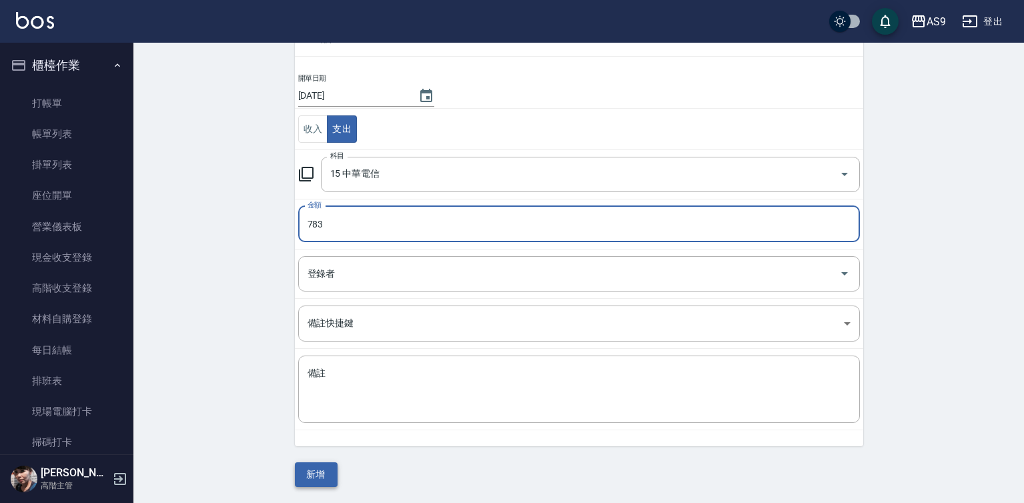
type input "783"
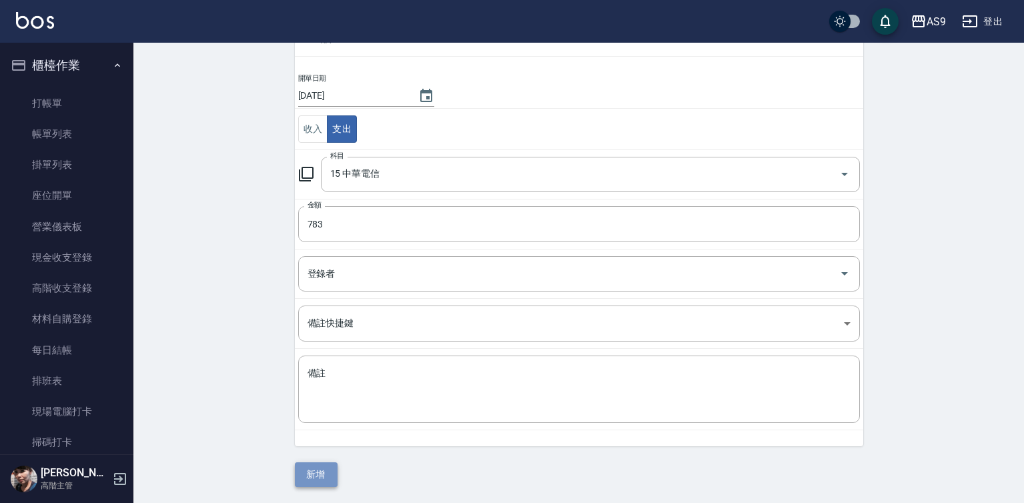
click at [323, 478] on button "新增" at bounding box center [316, 474] width 43 height 25
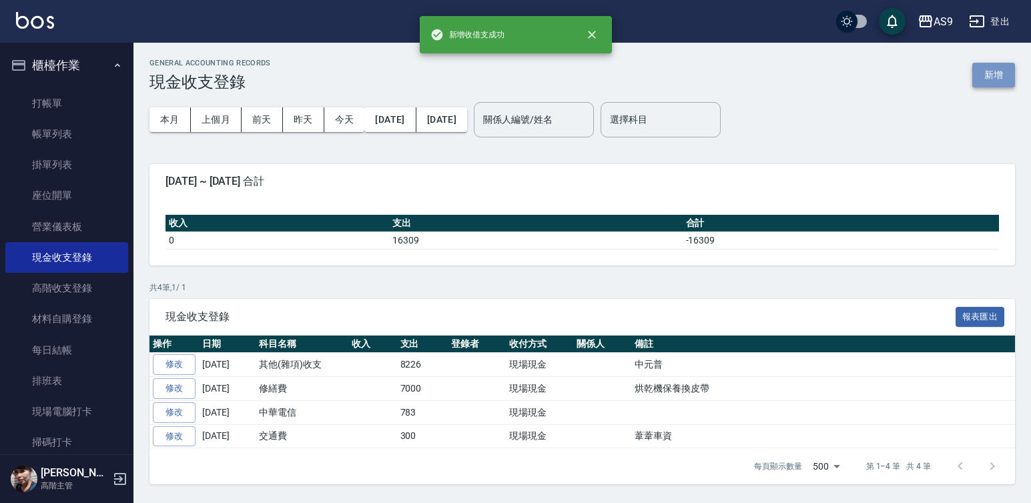
click at [986, 77] on button "新增" at bounding box center [993, 75] width 43 height 25
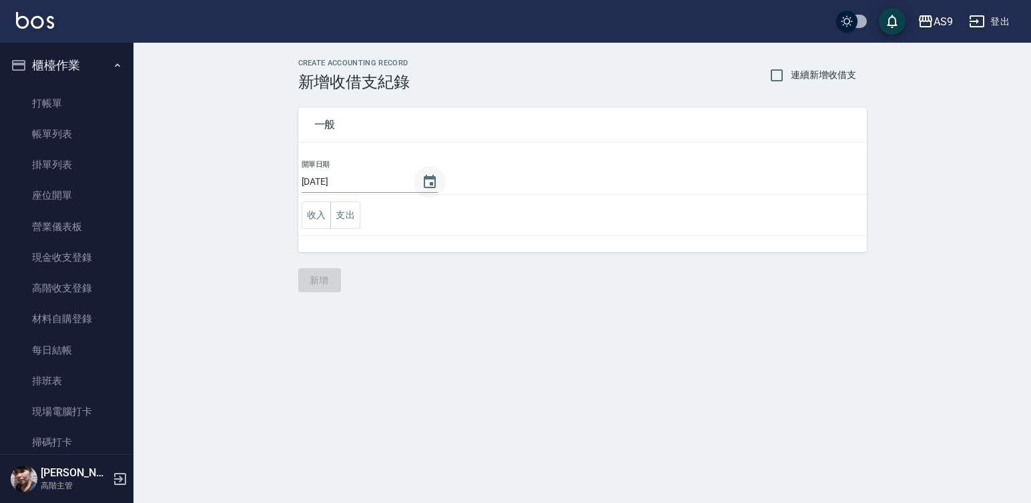
click at [425, 181] on icon "Choose date, selected date is 2025-09-04" at bounding box center [430, 182] width 16 height 16
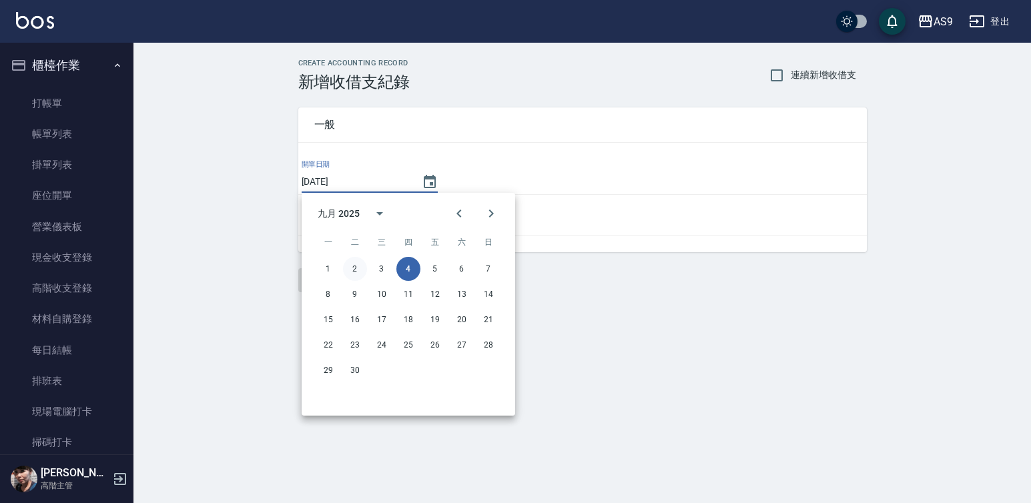
click at [354, 272] on button "2" at bounding box center [355, 269] width 24 height 24
type input "[DATE]"
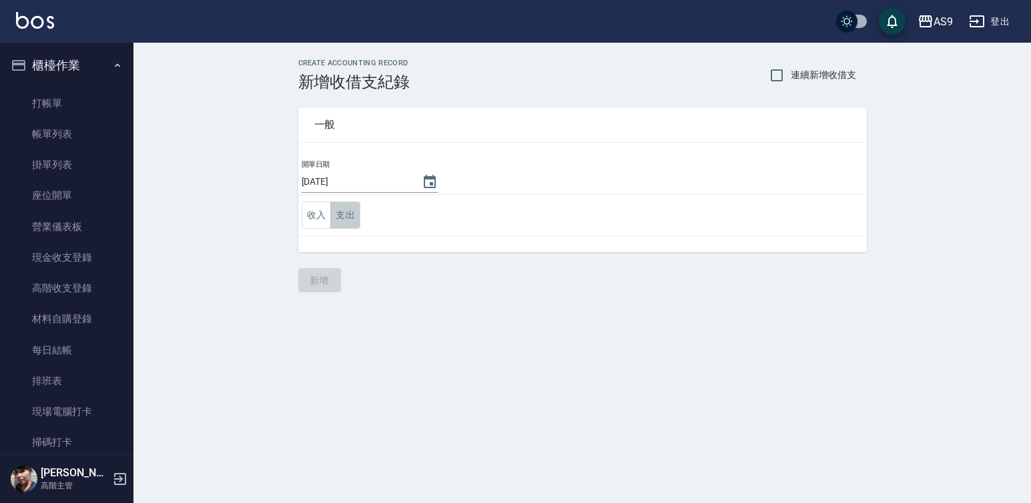
click at [351, 218] on button "支出" at bounding box center [345, 214] width 30 height 27
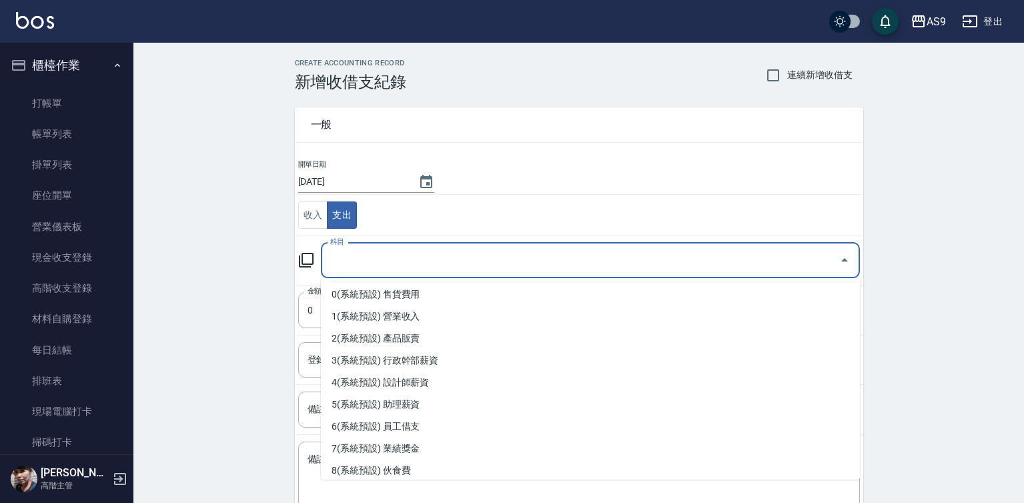
click at [354, 267] on input "科目" at bounding box center [580, 260] width 507 height 23
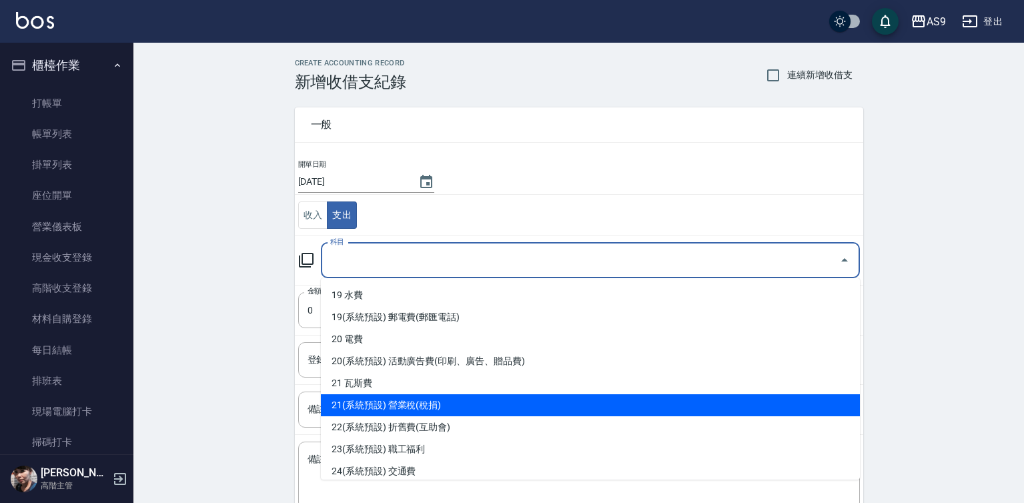
scroll to position [600, 0]
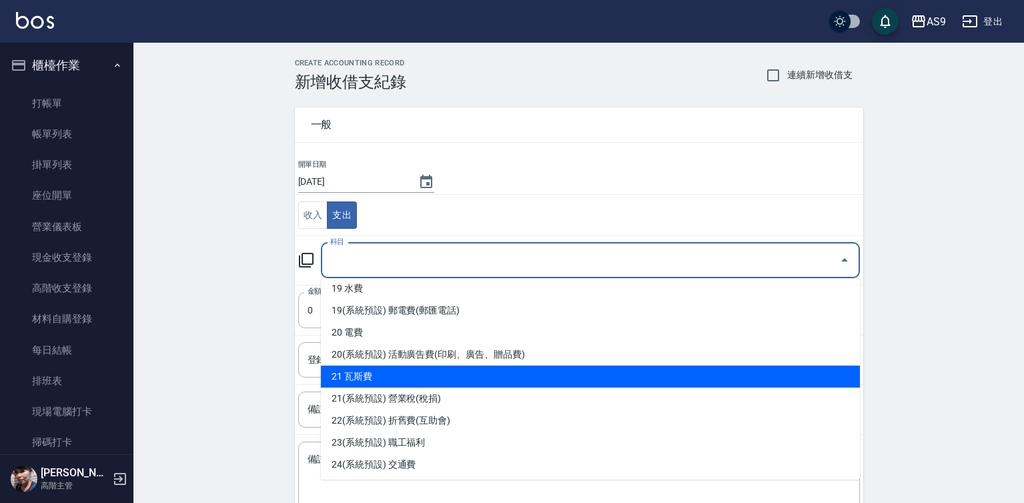
click at [371, 384] on li "21 瓦斯費" at bounding box center [590, 377] width 539 height 22
type input "21 瓦斯費"
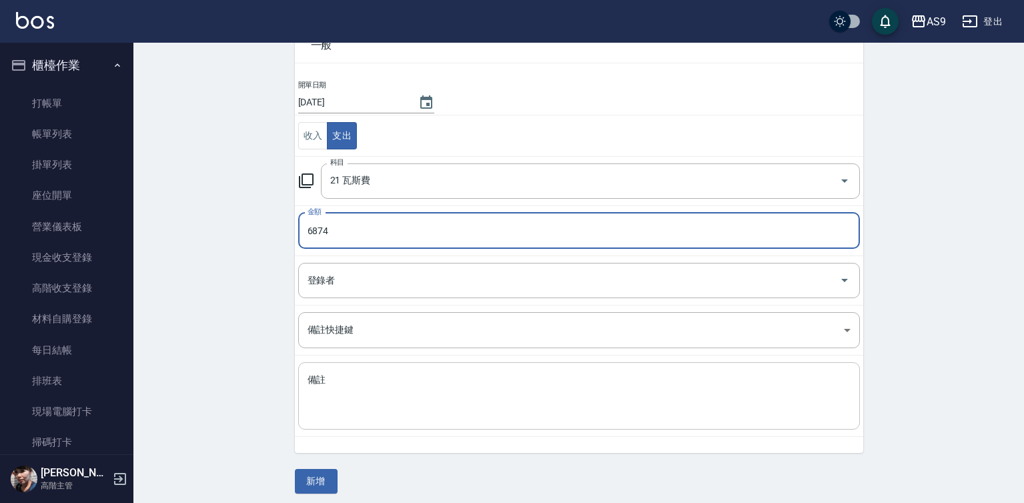
scroll to position [86, 0]
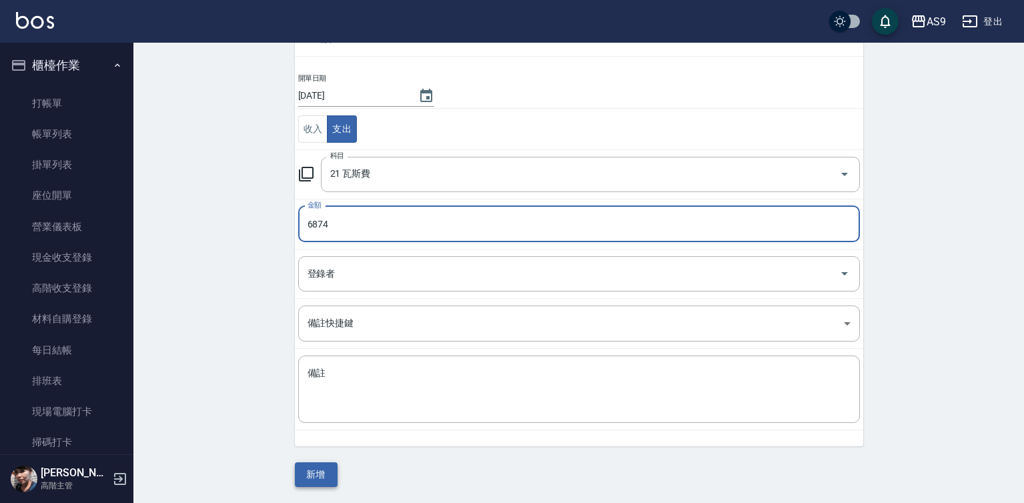
type input "6874"
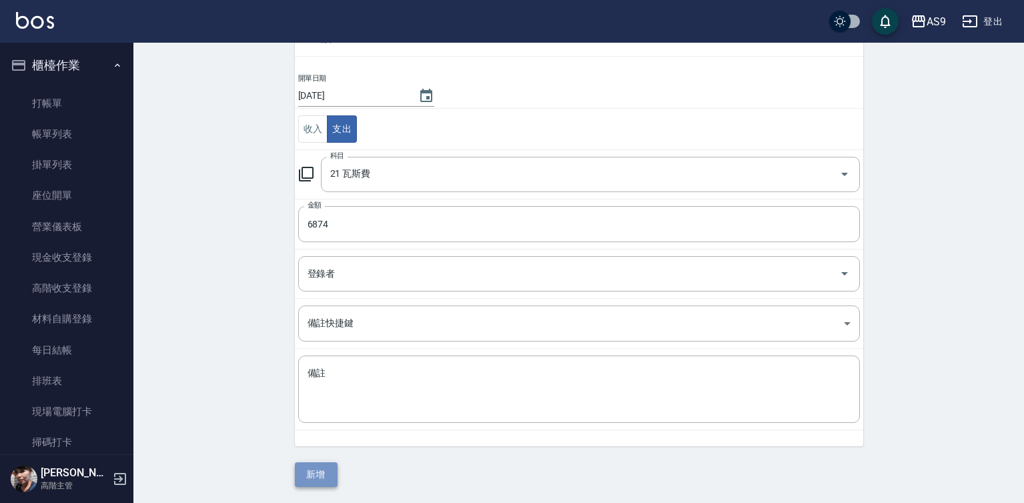
click at [321, 472] on button "新增" at bounding box center [316, 474] width 43 height 25
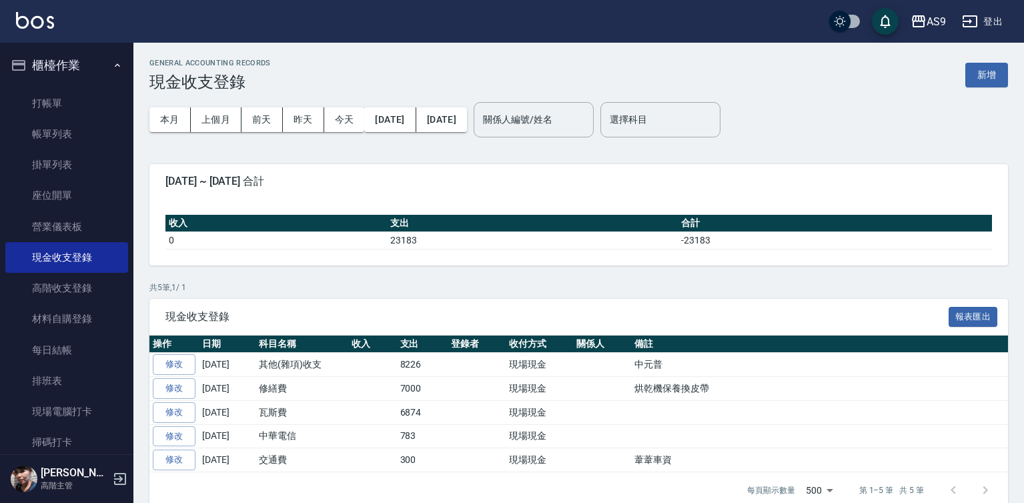
drag, startPoint x: 313, startPoint y: 484, endPoint x: -34, endPoint y: 532, distance: 350.1
